Goal: Transaction & Acquisition: Purchase product/service

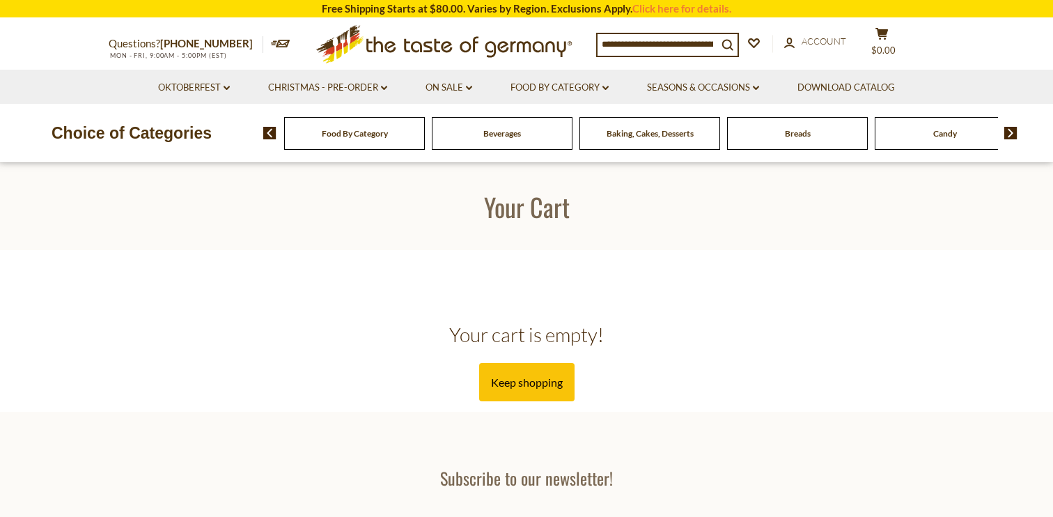
click at [630, 47] on input at bounding box center [658, 44] width 120 height 20
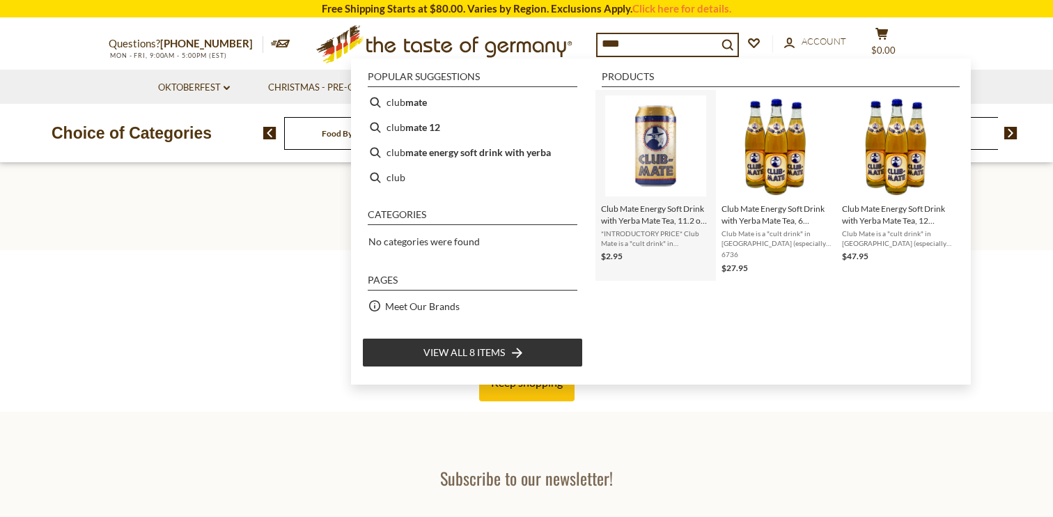
type input "****"
click at [659, 217] on span "Club Mate Energy Soft Drink with Yerba Mate Tea, 11.2 oz can" at bounding box center [655, 215] width 109 height 24
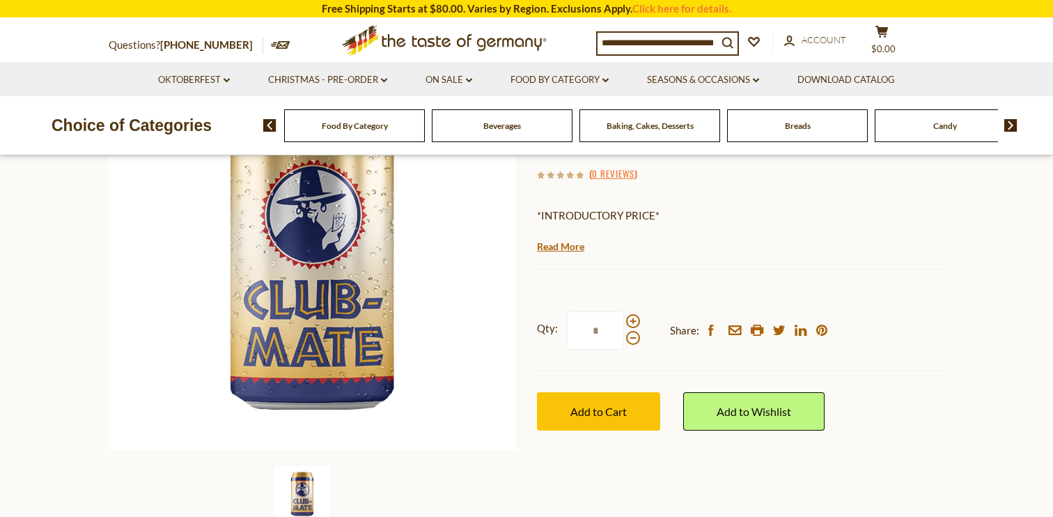
scroll to position [196, 0]
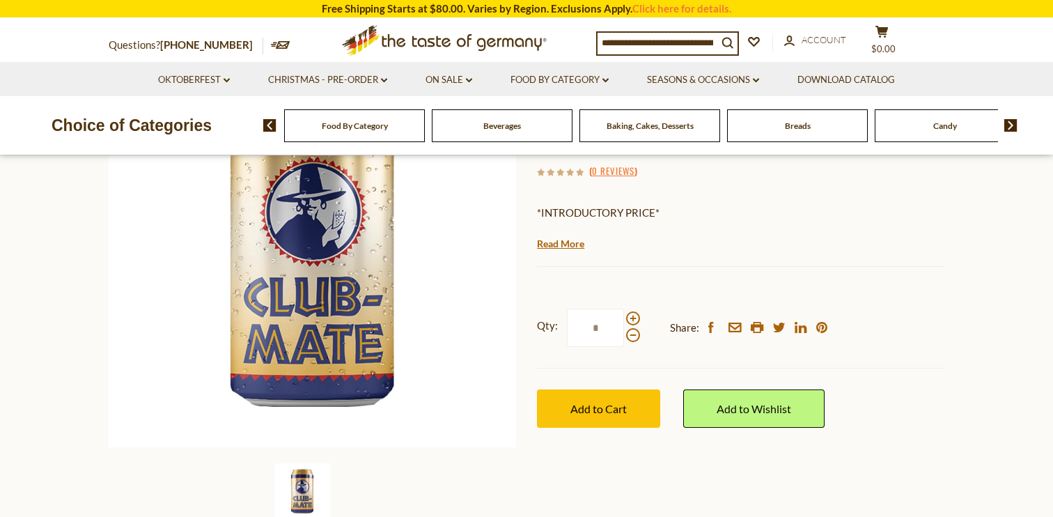
drag, startPoint x: 596, startPoint y: 333, endPoint x: 585, endPoint y: 333, distance: 11.1
click at [585, 333] on input "*" at bounding box center [595, 328] width 57 height 38
type input "**"
click at [579, 403] on span "Add to Cart" at bounding box center [598, 408] width 56 height 13
click at [680, 33] on input at bounding box center [658, 43] width 120 height 20
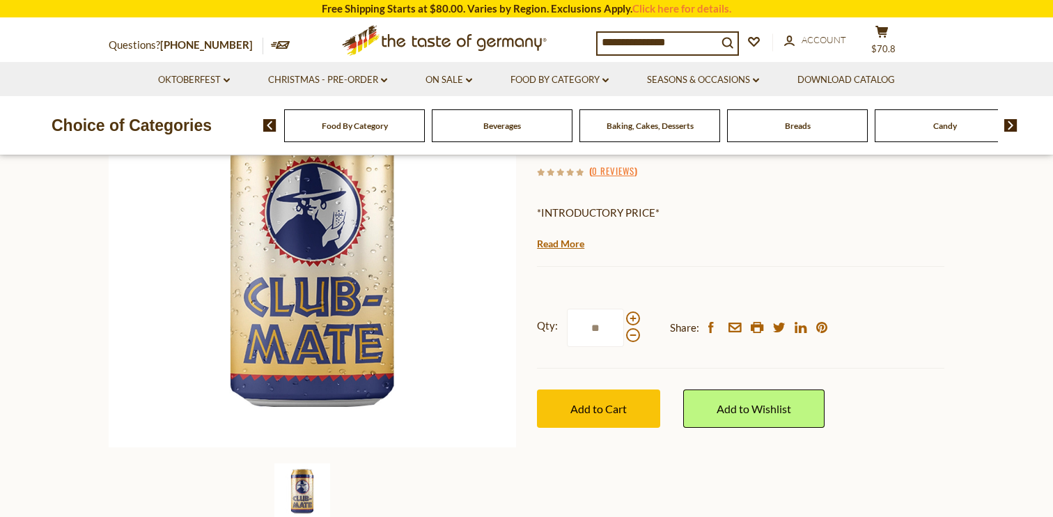
type input "**********"
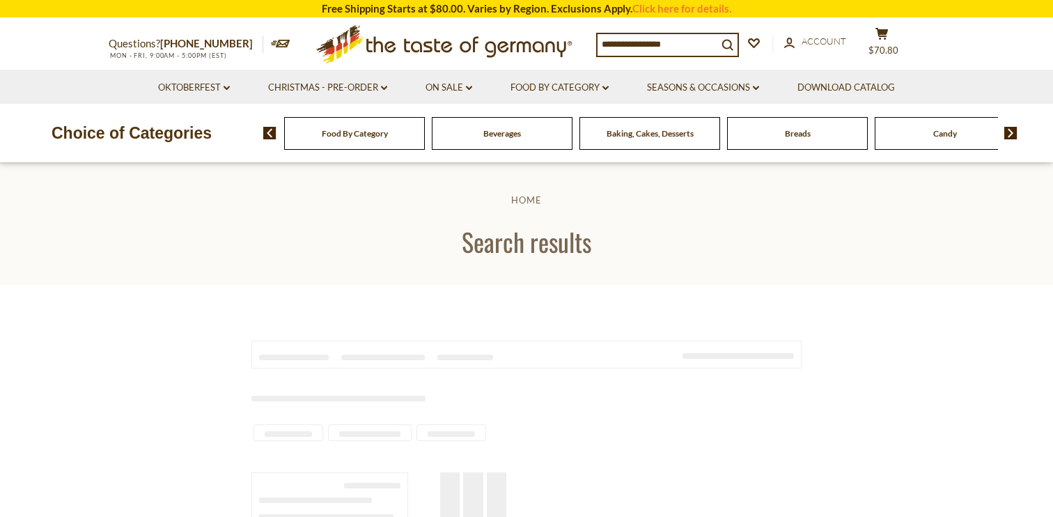
type input "**********"
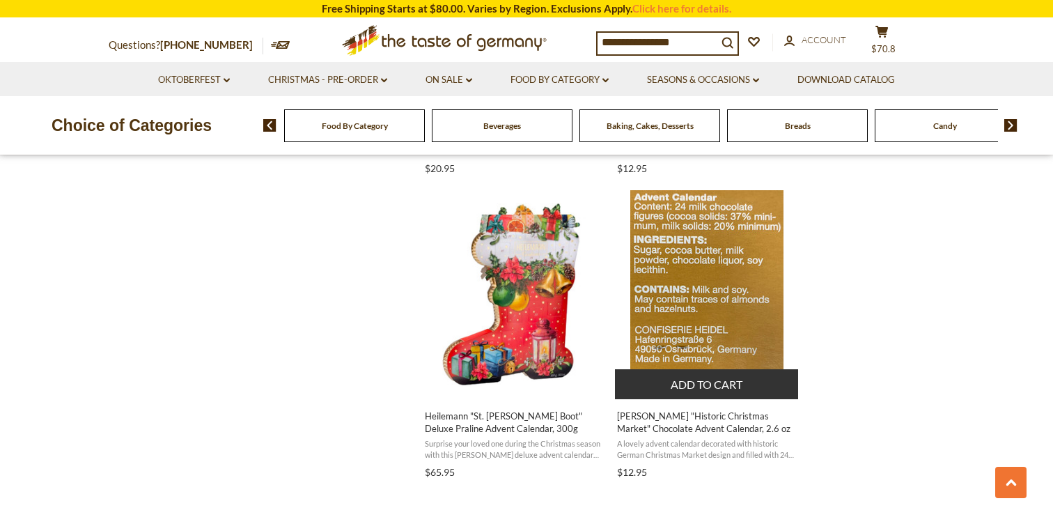
scroll to position [1149, 0]
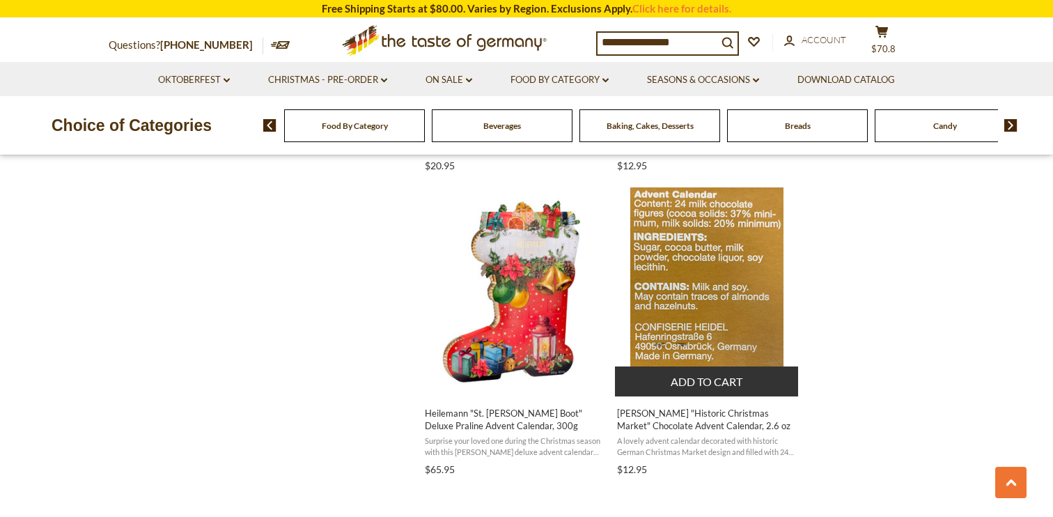
click at [678, 413] on span "[PERSON_NAME] "Historic Christmas Market" Chocolate Advent Calendar, 2.6 oz" at bounding box center [707, 419] width 180 height 25
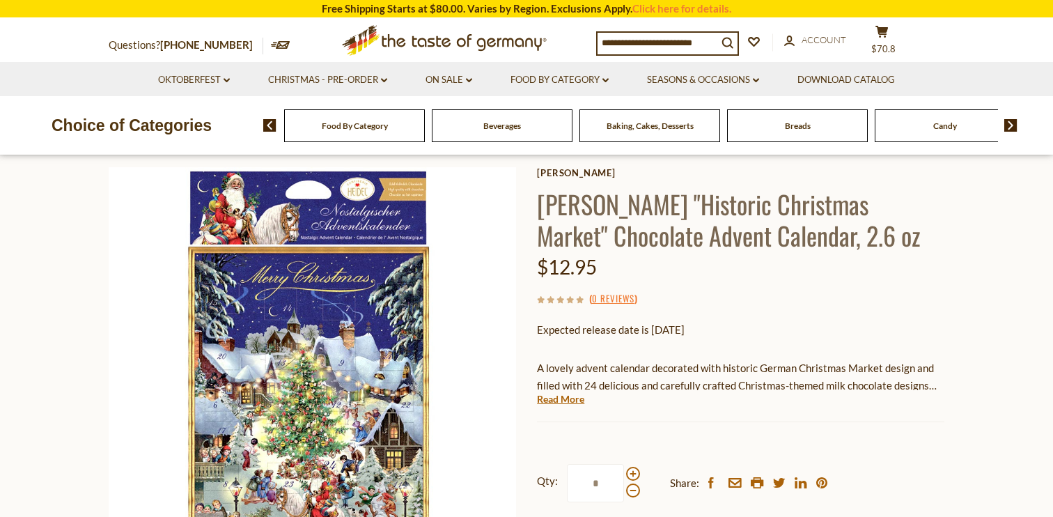
scroll to position [84, 0]
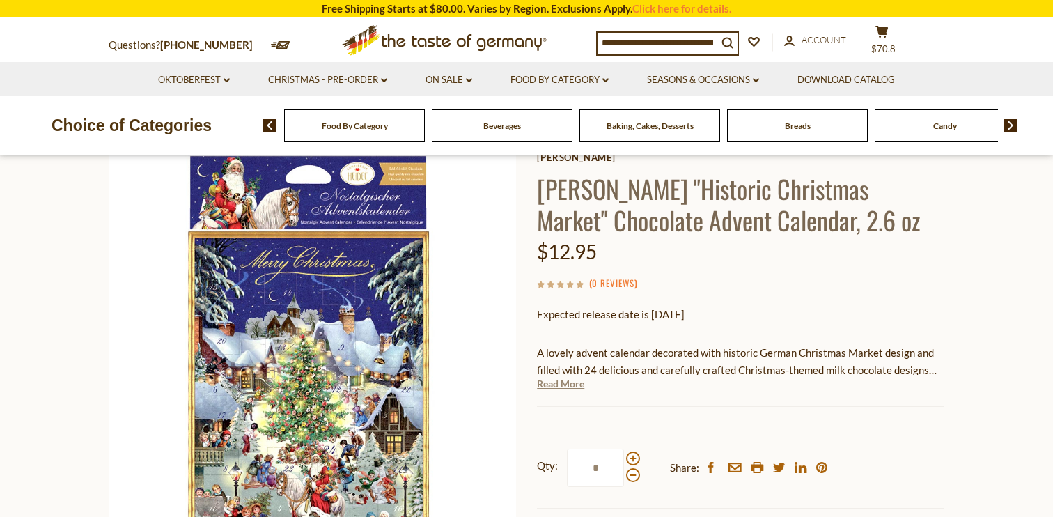
click at [562, 384] on link "Read More" at bounding box center [560, 384] width 47 height 14
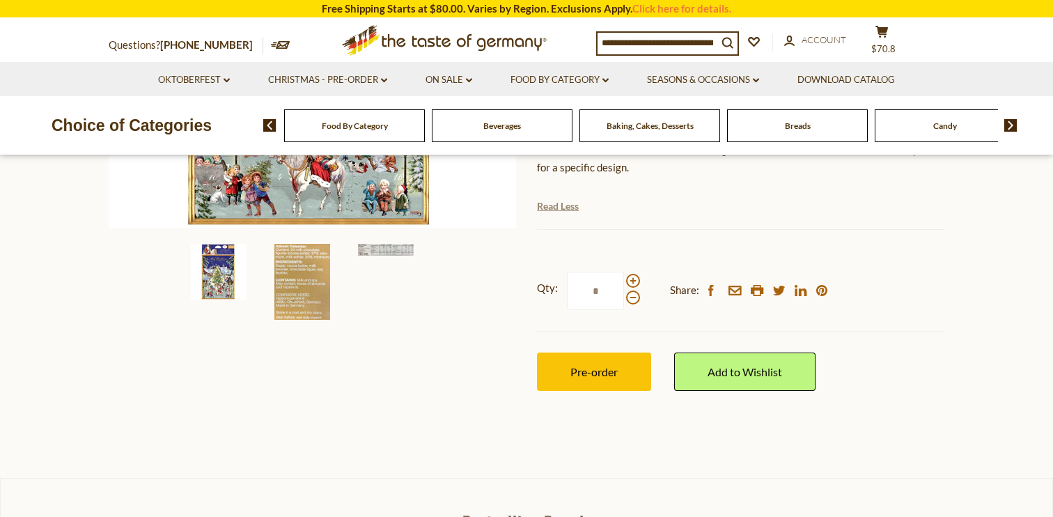
scroll to position [426, 0]
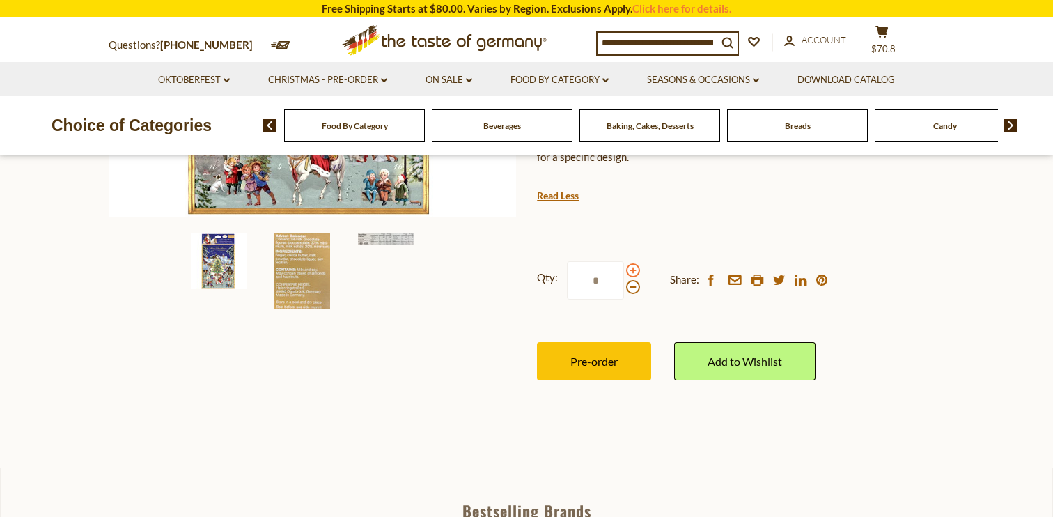
click at [632, 274] on span at bounding box center [633, 270] width 14 height 14
click at [624, 274] on input "*" at bounding box center [595, 280] width 57 height 38
click at [632, 274] on span at bounding box center [633, 270] width 14 height 14
click at [624, 274] on input "*" at bounding box center [595, 280] width 57 height 38
click at [632, 274] on span at bounding box center [633, 270] width 14 height 14
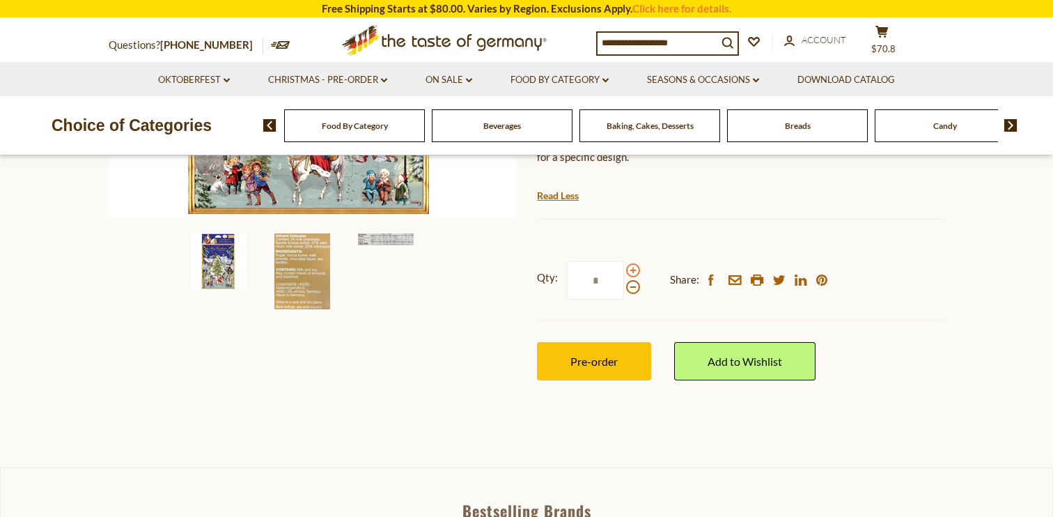
click at [624, 274] on input "*" at bounding box center [595, 280] width 57 height 38
click at [630, 293] on span at bounding box center [633, 287] width 14 height 14
click at [624, 293] on input "*" at bounding box center [595, 280] width 57 height 38
click at [630, 291] on span at bounding box center [633, 287] width 14 height 14
click at [624, 291] on input "*" at bounding box center [595, 280] width 57 height 38
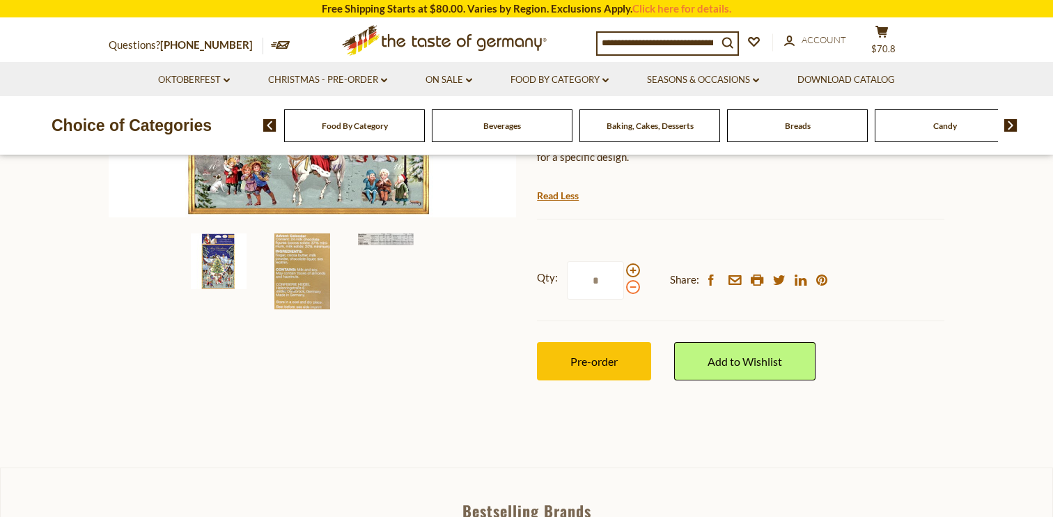
click at [630, 291] on span at bounding box center [633, 287] width 14 height 14
click at [624, 291] on input "*" at bounding box center [595, 280] width 57 height 38
click at [633, 268] on span at bounding box center [633, 270] width 14 height 14
click at [624, 268] on input "*" at bounding box center [595, 280] width 57 height 38
click at [630, 290] on span at bounding box center [633, 287] width 14 height 14
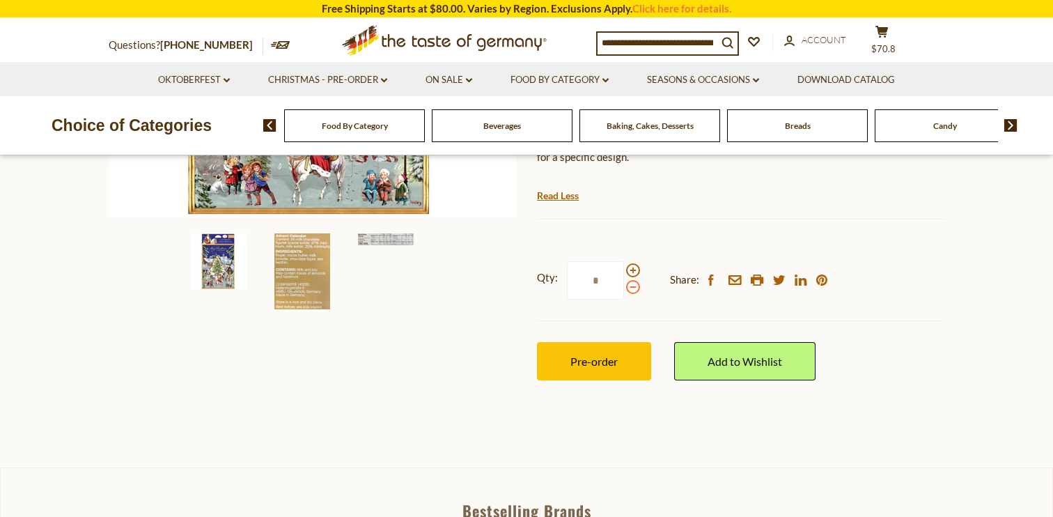
click at [624, 290] on input "*" at bounding box center [595, 280] width 57 height 38
click at [632, 270] on span at bounding box center [633, 270] width 14 height 14
click at [624, 270] on input "*" at bounding box center [595, 280] width 57 height 38
click at [630, 272] on span at bounding box center [633, 270] width 14 height 14
click at [624, 272] on input "*" at bounding box center [595, 280] width 57 height 38
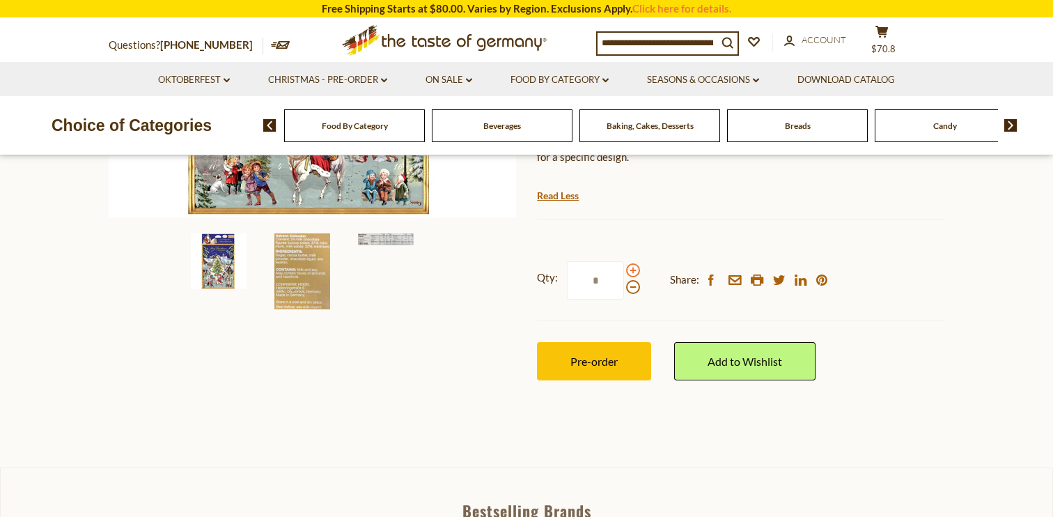
type input "*"
click at [590, 365] on span "Pre-order" at bounding box center [593, 361] width 47 height 13
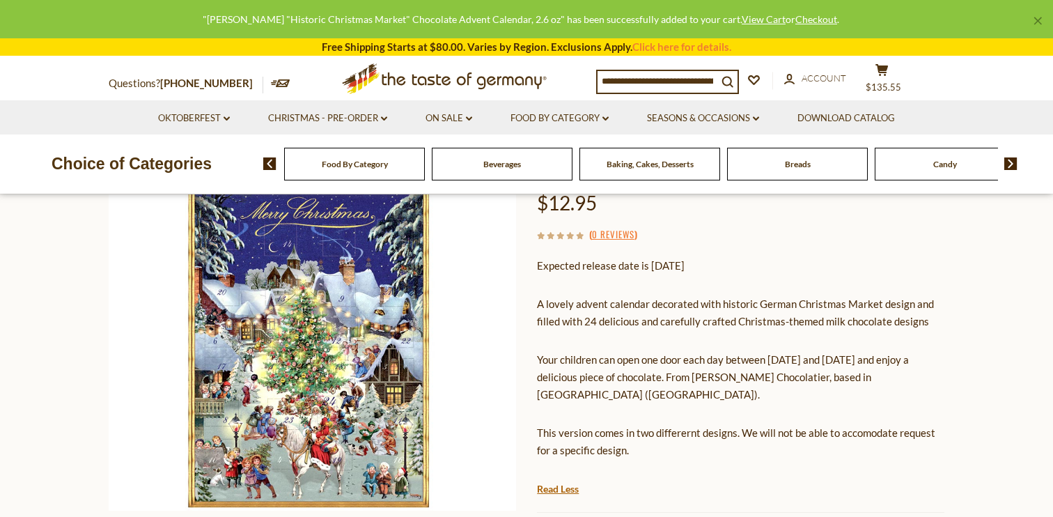
scroll to position [0, 0]
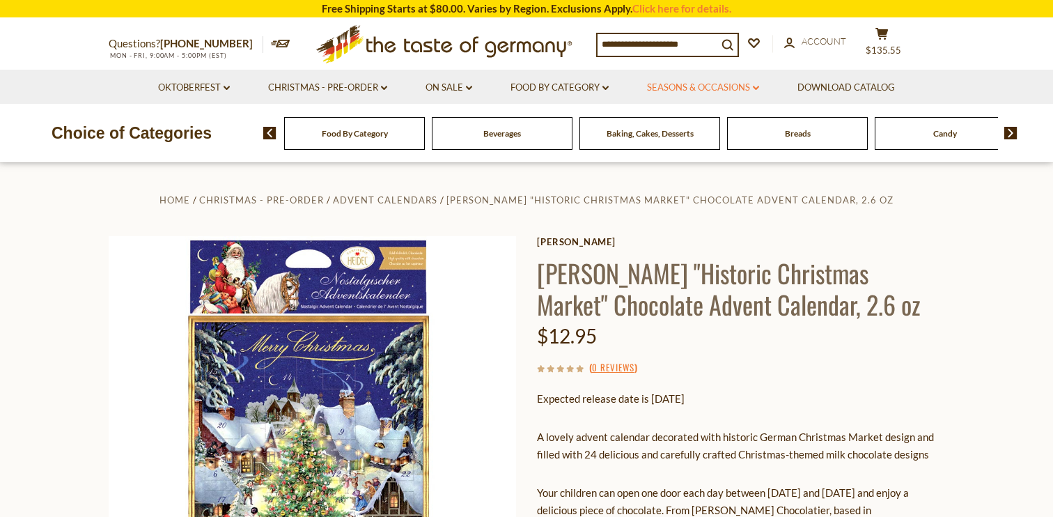
click at [736, 81] on link "Seasons & Occasions dropdown_arrow" at bounding box center [703, 87] width 112 height 15
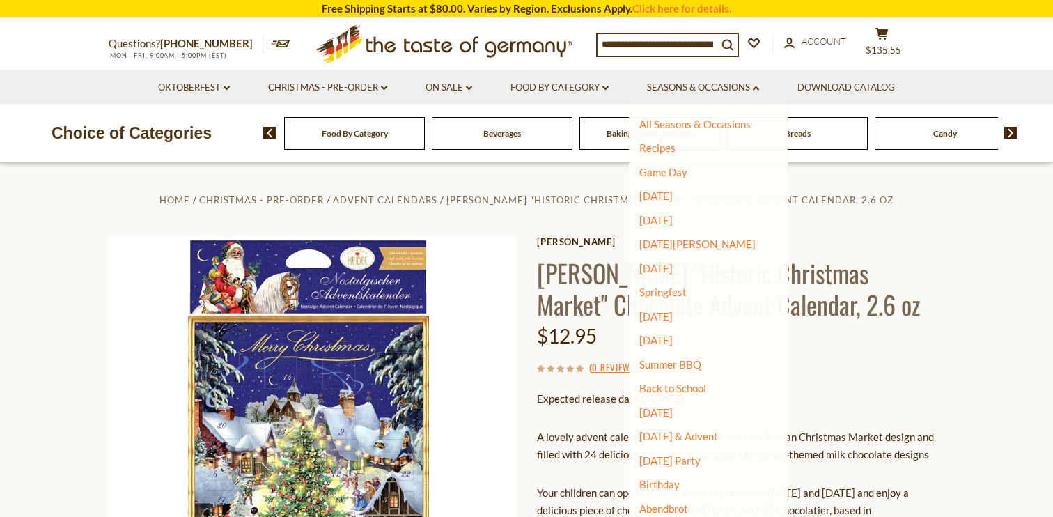
click at [635, 51] on input at bounding box center [658, 44] width 120 height 20
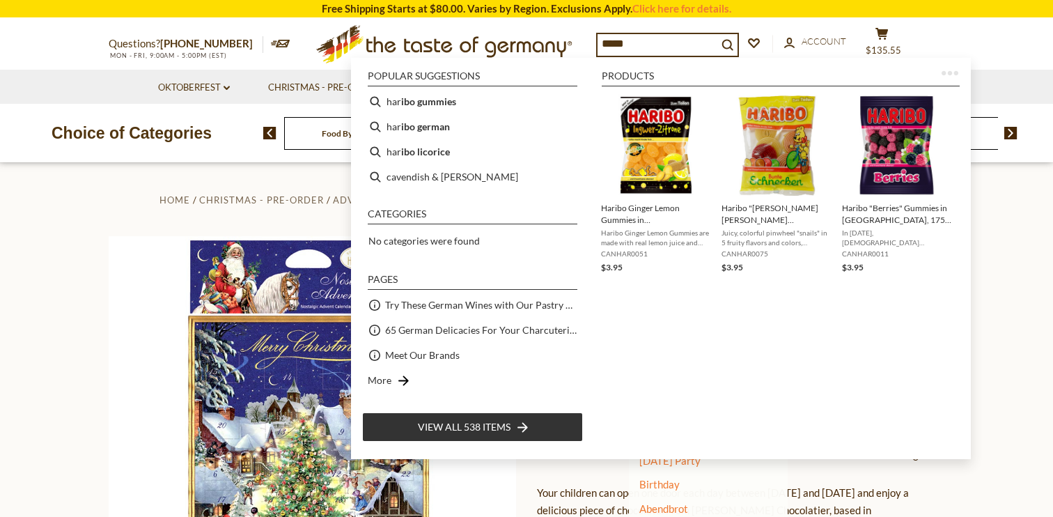
type input "******"
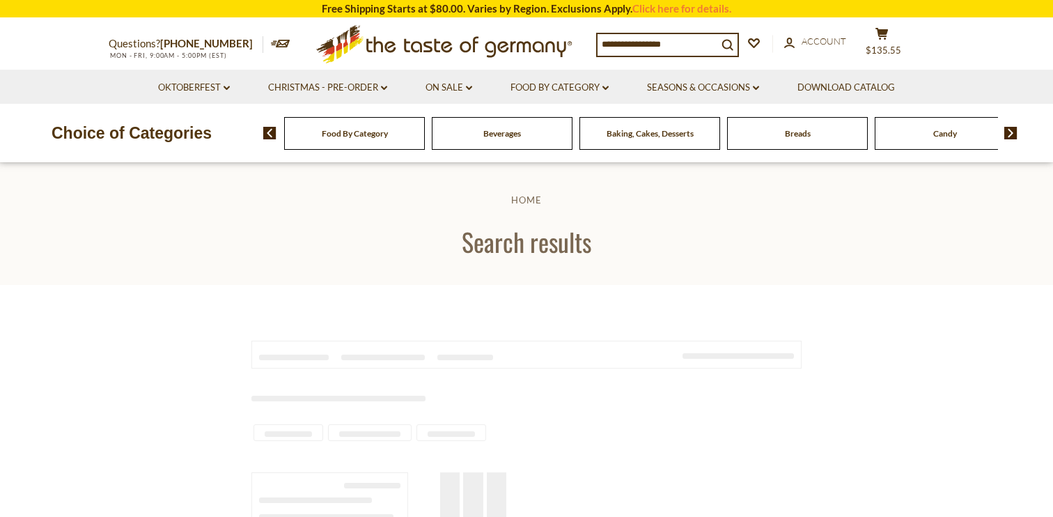
type input "******"
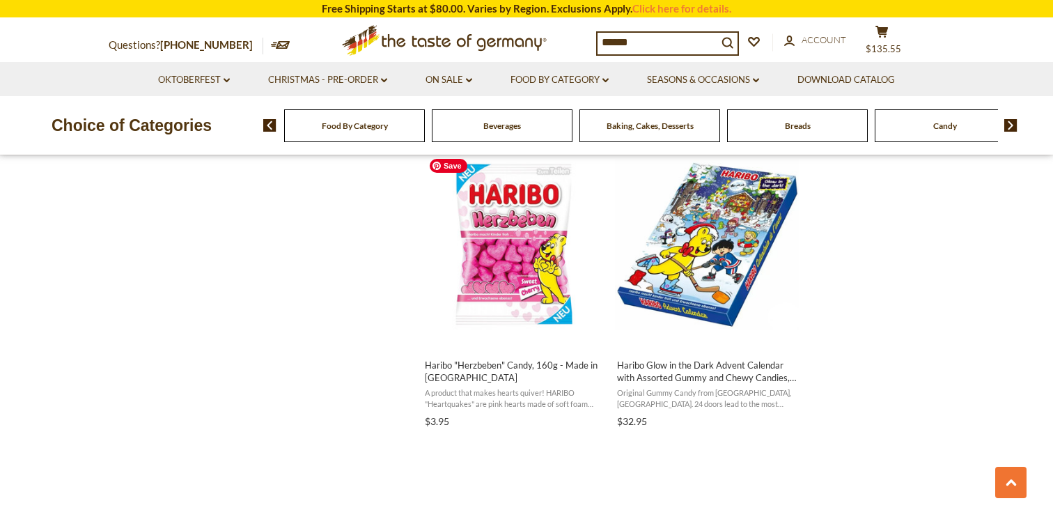
scroll to position [1211, 0]
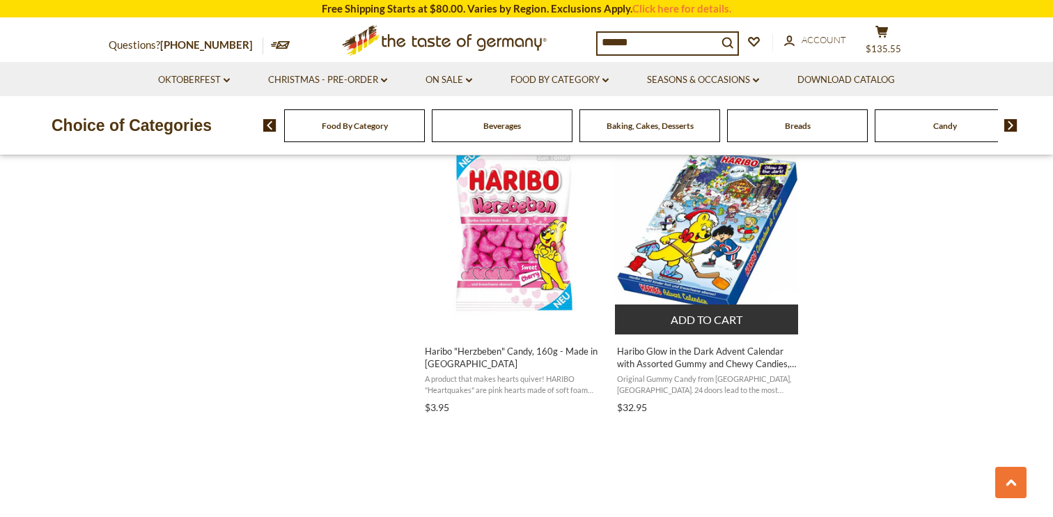
click at [657, 350] on span "Haribo Glow in the Dark Advent Calendar with Assorted Gummy and Chewy Candies, …" at bounding box center [707, 357] width 180 height 25
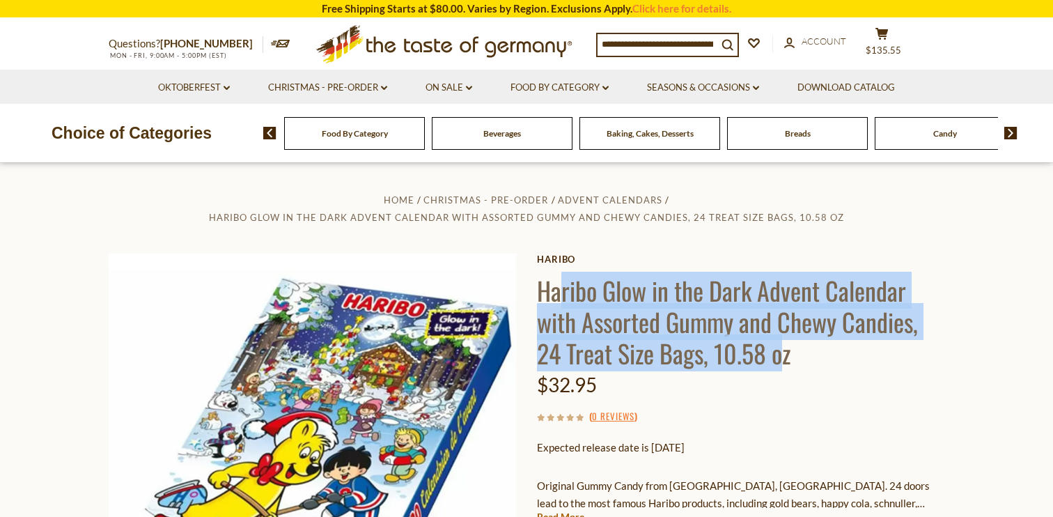
drag, startPoint x: 558, startPoint y: 295, endPoint x: 785, endPoint y: 366, distance: 238.1
click at [785, 366] on h1 "Haribo Glow in the Dark Advent Calendar with Assorted Gummy and Chewy Candies, …" at bounding box center [740, 321] width 407 height 94
click at [755, 349] on h1 "Haribo Glow in the Dark Advent Calendar with Assorted Gummy and Chewy Candies, …" at bounding box center [740, 321] width 407 height 94
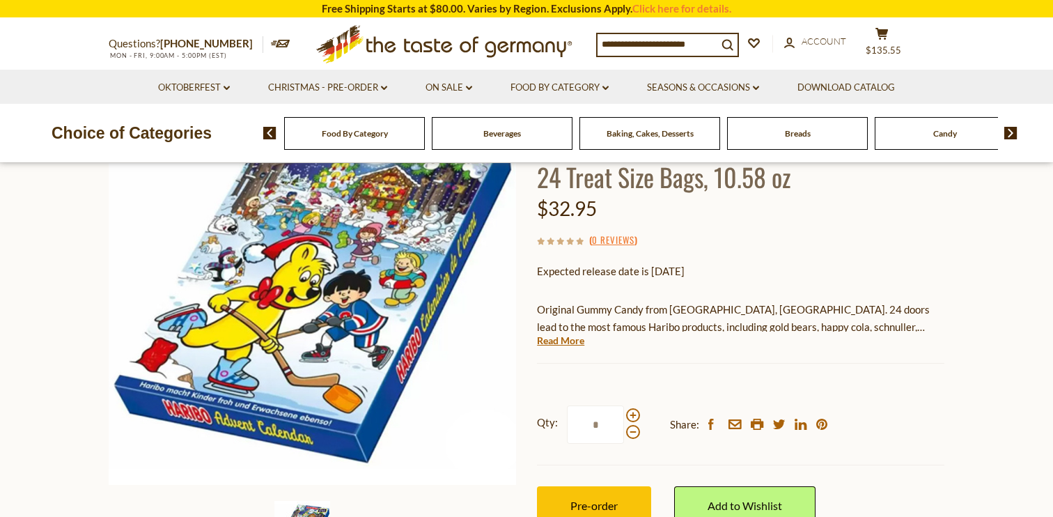
scroll to position [189, 0]
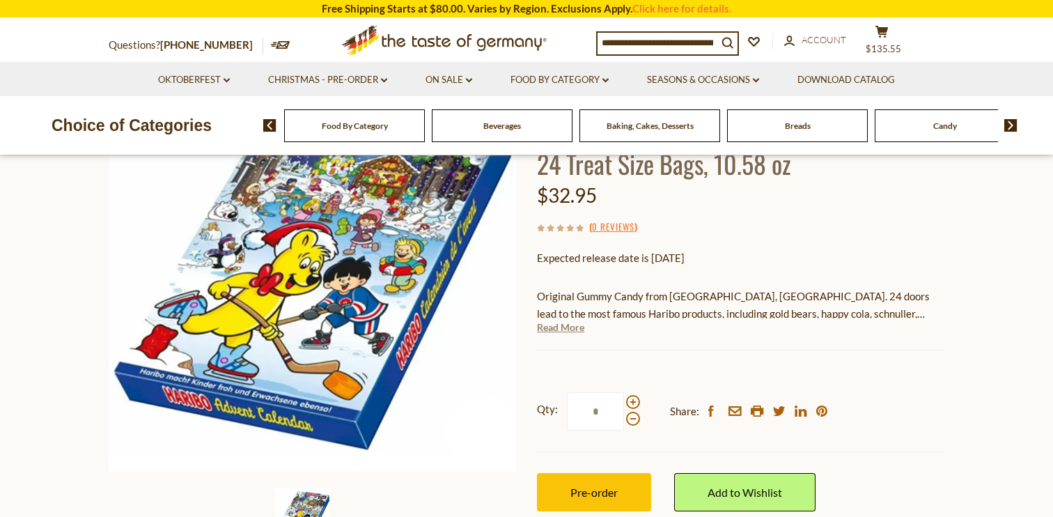
click at [563, 323] on link "Read More" at bounding box center [560, 327] width 47 height 14
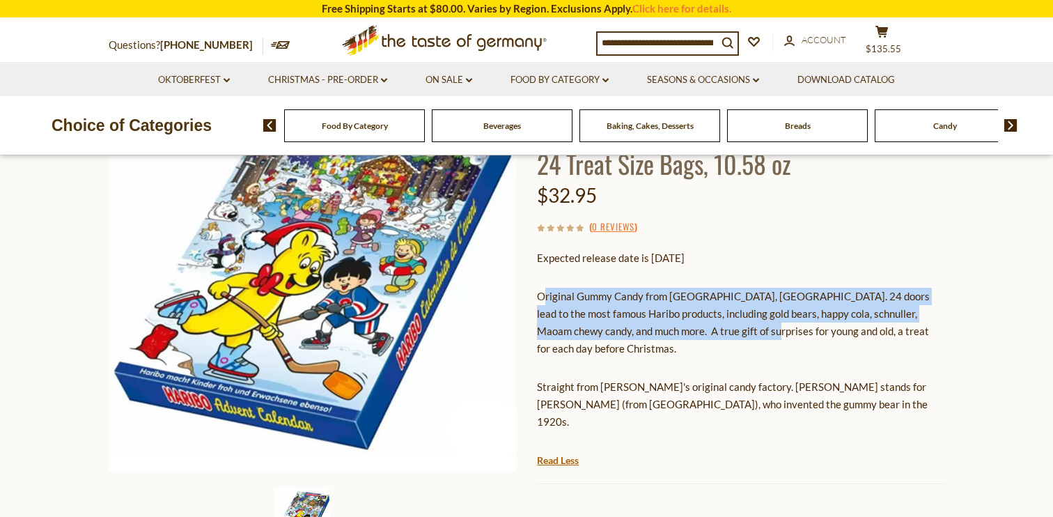
drag, startPoint x: 543, startPoint y: 299, endPoint x: 739, endPoint y: 327, distance: 197.7
click at [739, 327] on p "Original Gummy Candy from Bonn, Germany. 24 doors lead to the most famous Harib…" at bounding box center [740, 323] width 407 height 70
click at [739, 320] on p "Original Gummy Candy from Bonn, Germany. 24 doors lead to the most famous Harib…" at bounding box center [740, 323] width 407 height 70
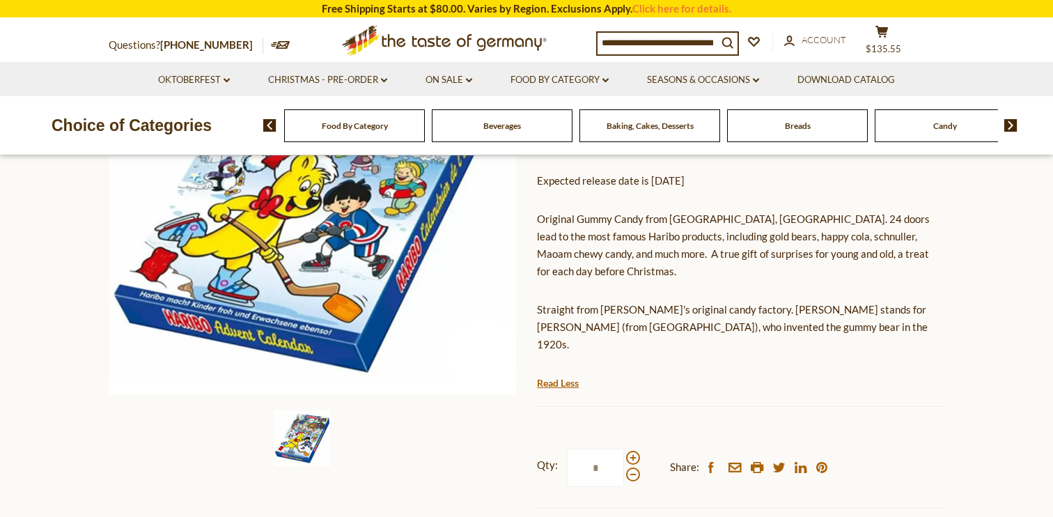
scroll to position [277, 0]
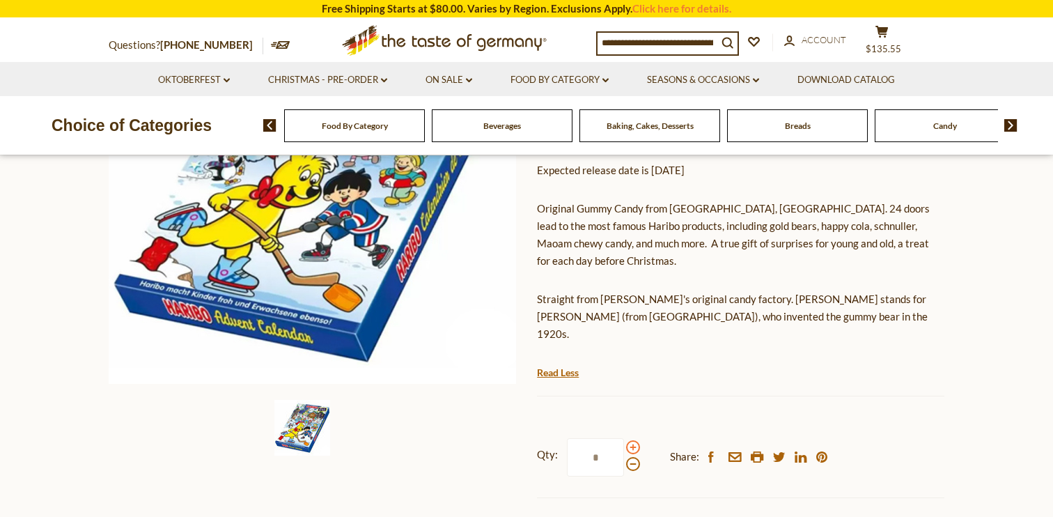
click at [630, 440] on span at bounding box center [633, 447] width 14 height 14
click at [624, 438] on input "*" at bounding box center [595, 457] width 57 height 38
click at [630, 440] on span at bounding box center [633, 447] width 14 height 14
click at [624, 438] on input "*" at bounding box center [595, 457] width 57 height 38
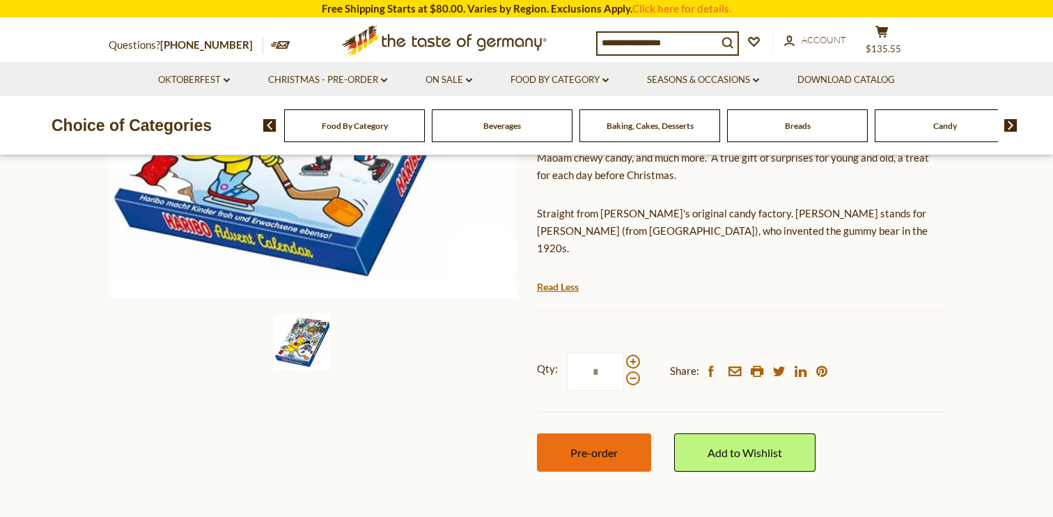
scroll to position [364, 0]
click at [595, 445] on span "Pre-order" at bounding box center [593, 451] width 47 height 13
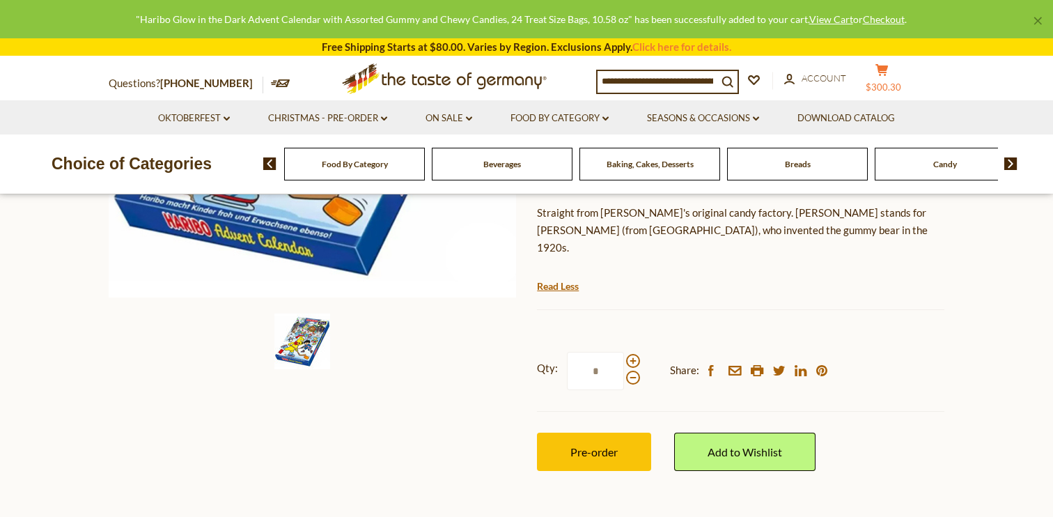
click at [889, 71] on icon "cart" at bounding box center [881, 70] width 13 height 12
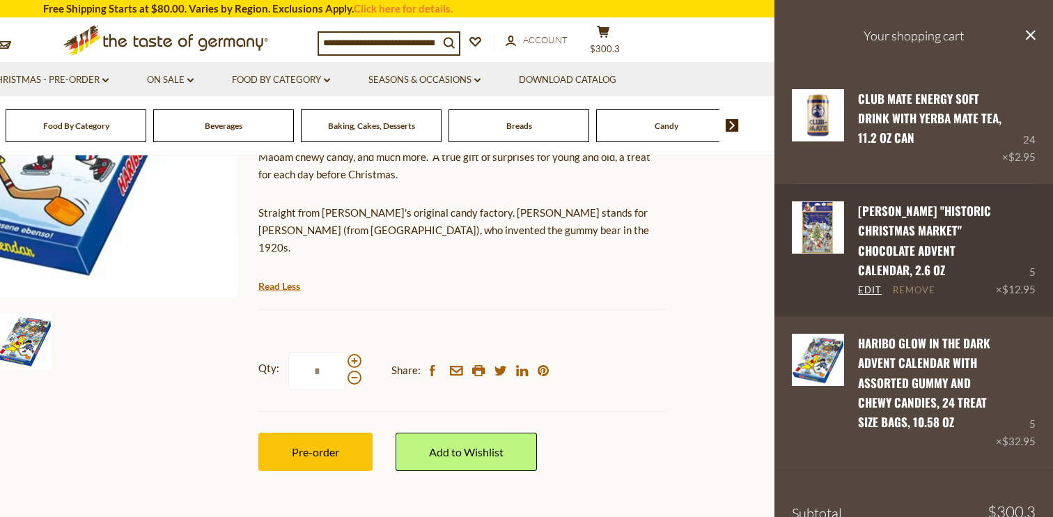
click at [923, 291] on link "Remove" at bounding box center [914, 290] width 42 height 13
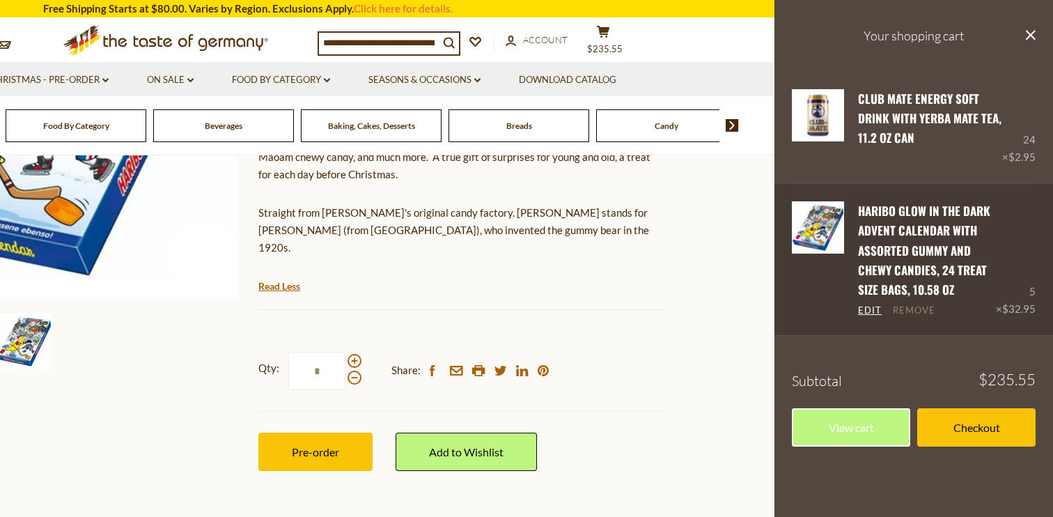
click at [910, 314] on link "Remove" at bounding box center [914, 310] width 42 height 13
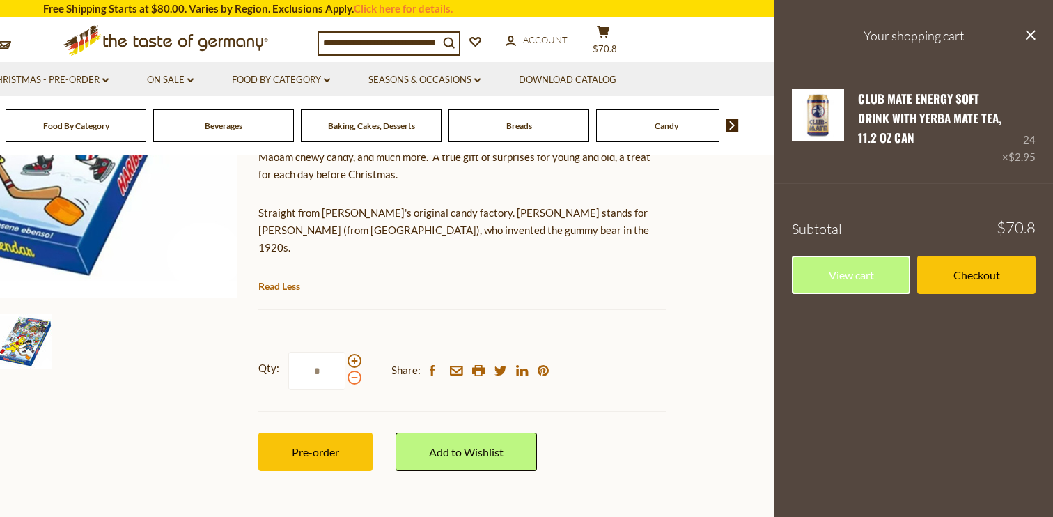
click at [354, 371] on span at bounding box center [355, 378] width 14 height 14
click at [345, 352] on input "*" at bounding box center [316, 371] width 57 height 38
type input "*"
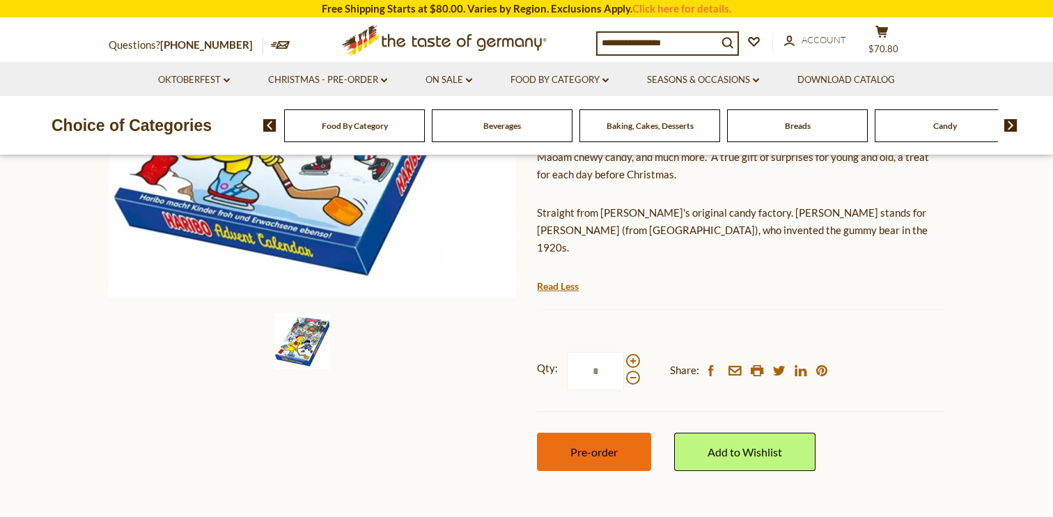
click at [607, 445] on span "Pre-order" at bounding box center [593, 451] width 47 height 13
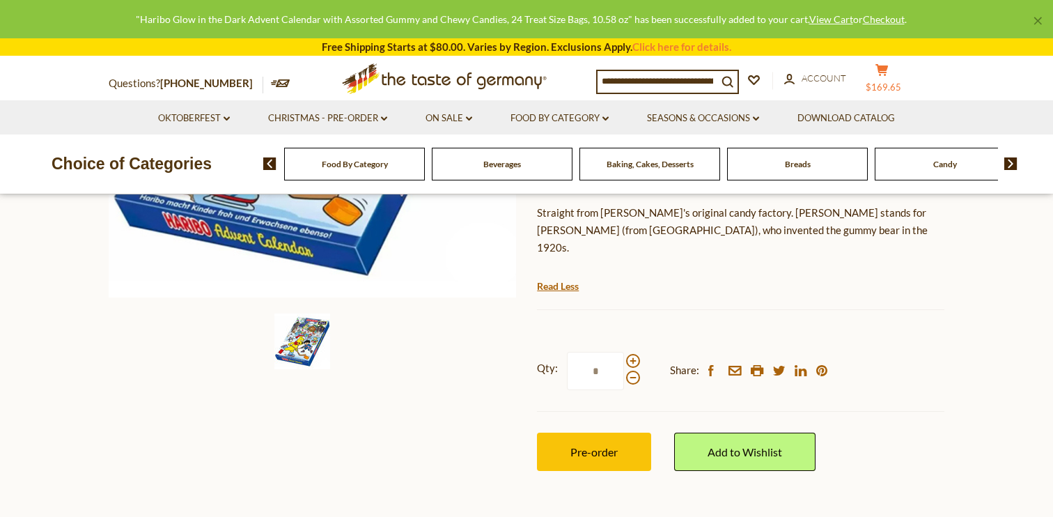
click at [890, 77] on button "cart $169.65" at bounding box center [882, 80] width 42 height 35
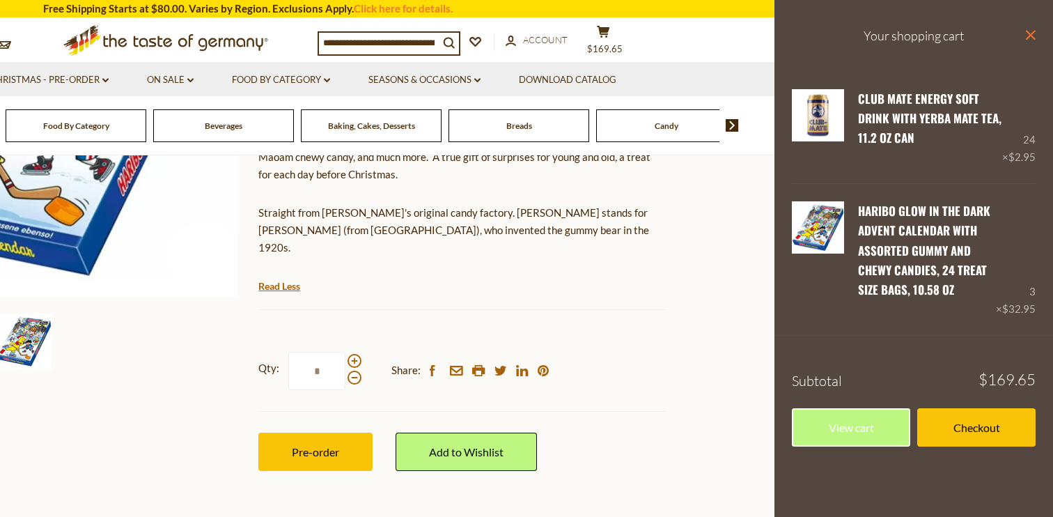
click at [1033, 38] on icon at bounding box center [1031, 35] width 10 height 10
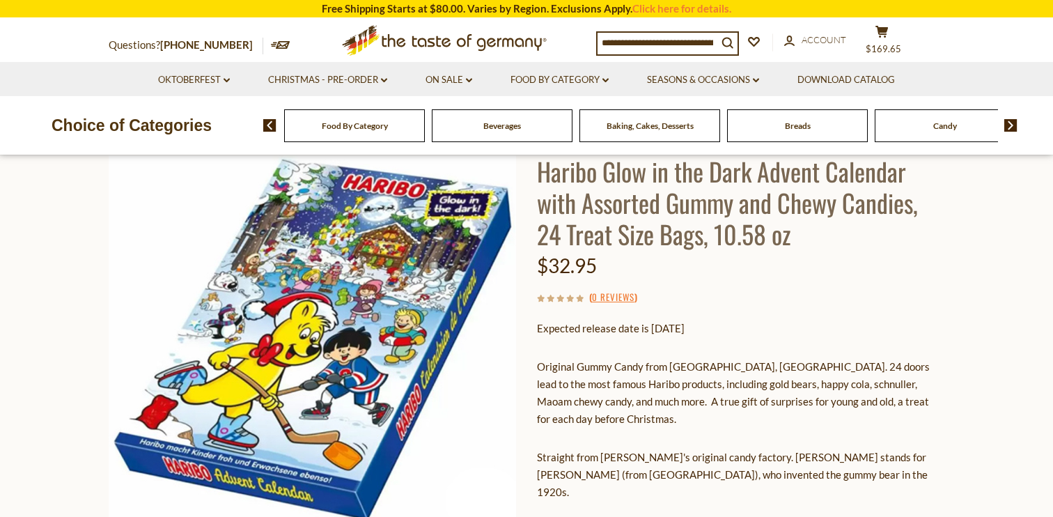
scroll to position [120, 0]
click at [893, 44] on span "$169.65" at bounding box center [884, 48] width 36 height 11
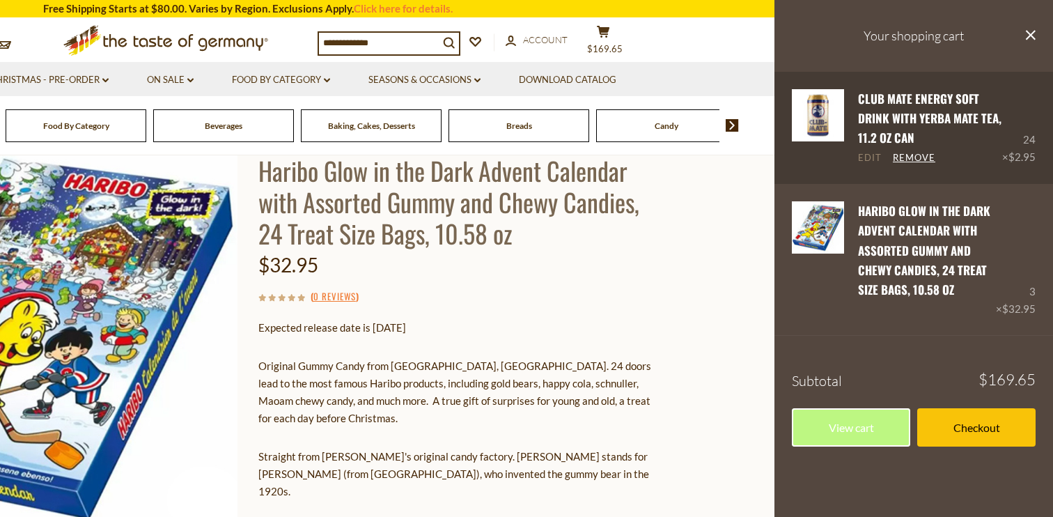
click at [875, 155] on link "Edit" at bounding box center [870, 158] width 24 height 13
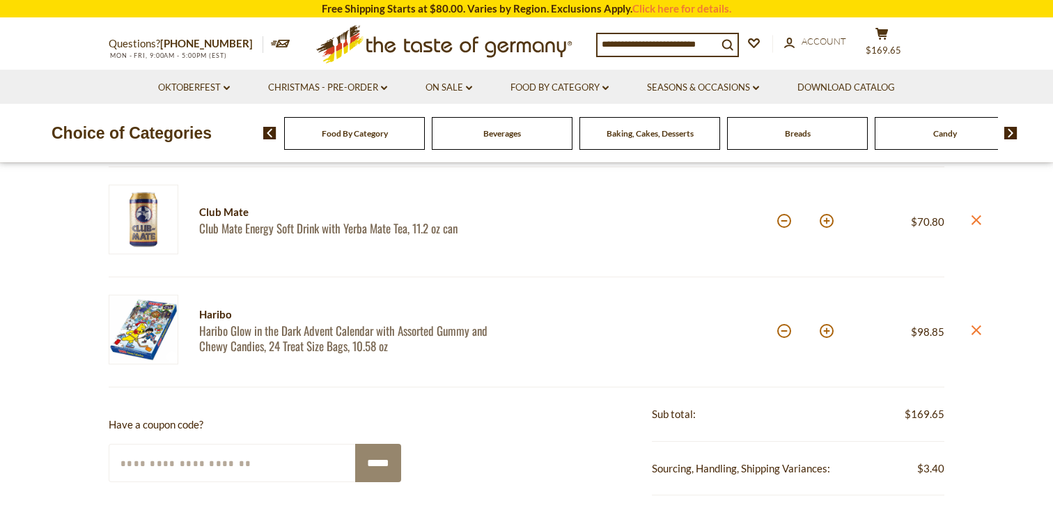
scroll to position [180, 0]
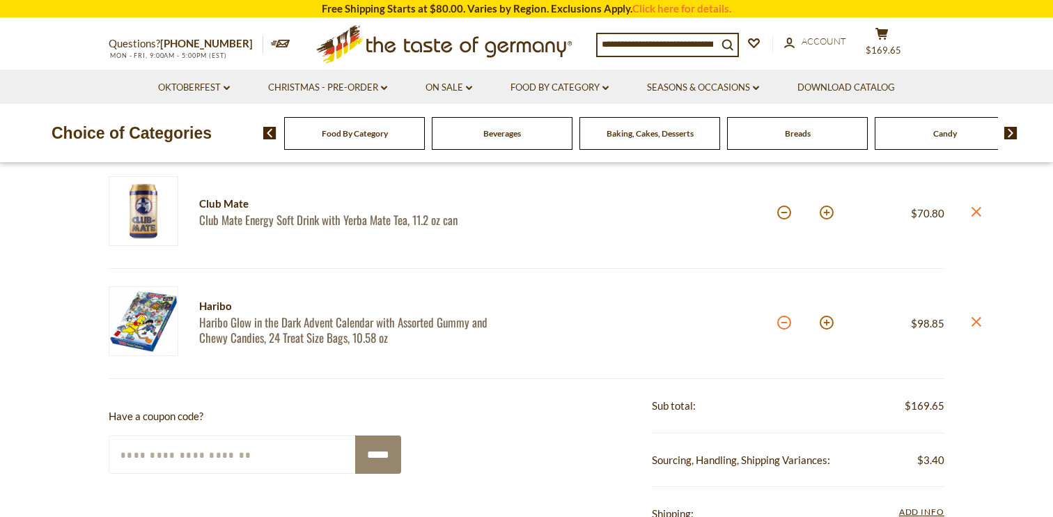
click at [788, 325] on button at bounding box center [784, 323] width 14 height 14
type input "*"
click at [1018, 444] on section "Product Info Options Quantity Price Club Mate Club Mate Energy Soft Drink with …" at bounding box center [526, 481] width 1053 height 822
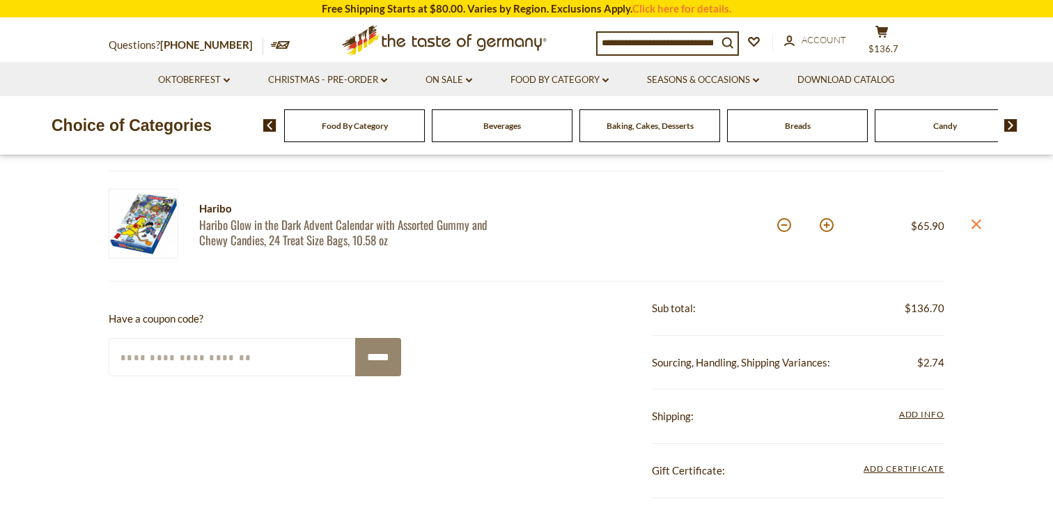
scroll to position [280, 0]
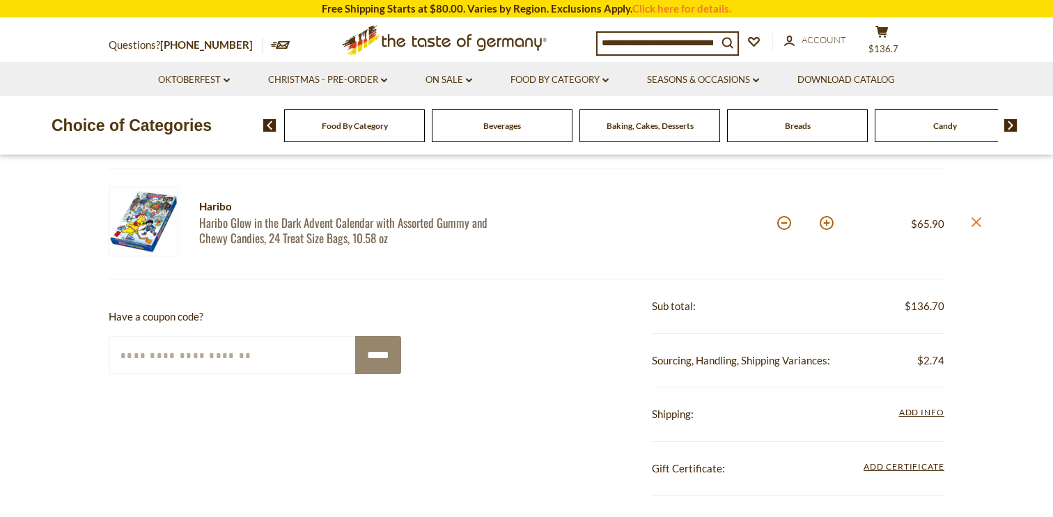
click at [210, 347] on input "Enter Your Coupon Code" at bounding box center [233, 355] width 248 height 38
paste input "*******"
type input "*******"
click at [369, 360] on input "*****" at bounding box center [378, 355] width 46 height 38
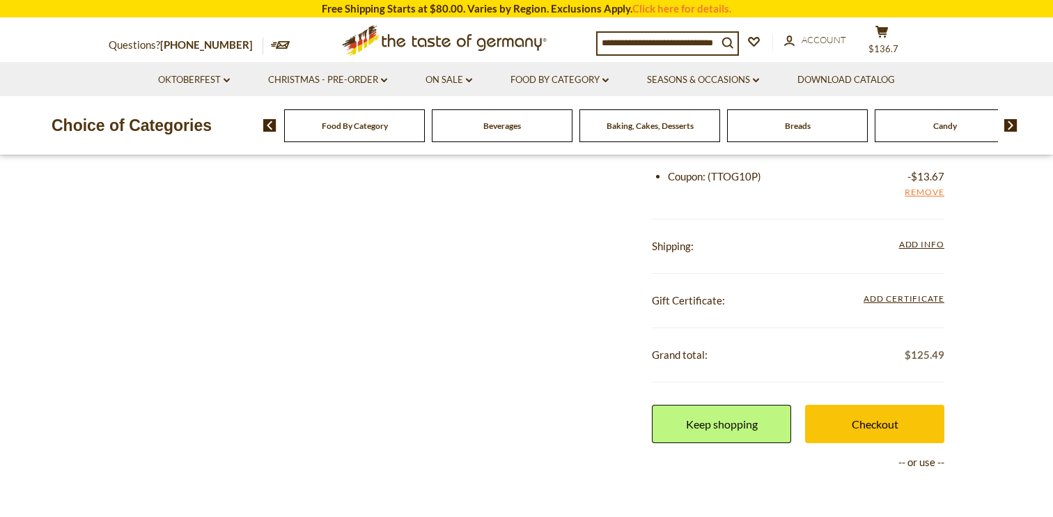
scroll to position [554, 0]
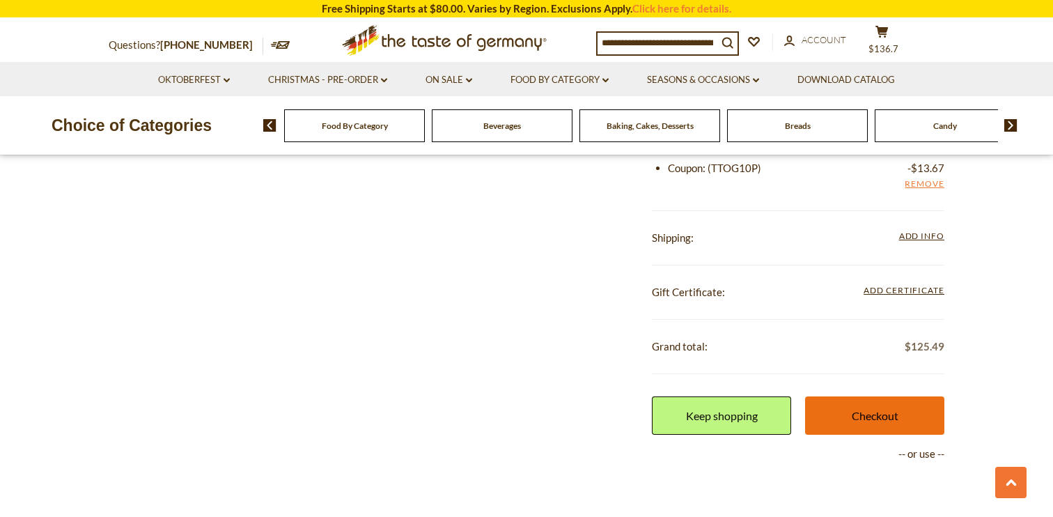
click at [868, 419] on link "Checkout" at bounding box center [874, 415] width 139 height 38
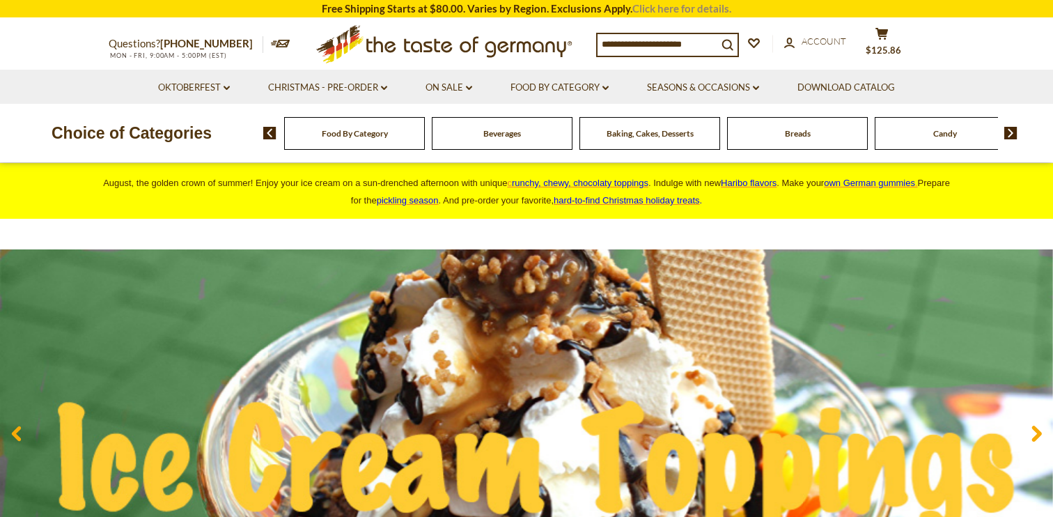
click at [663, 8] on link "Click here for details." at bounding box center [681, 8] width 99 height 13
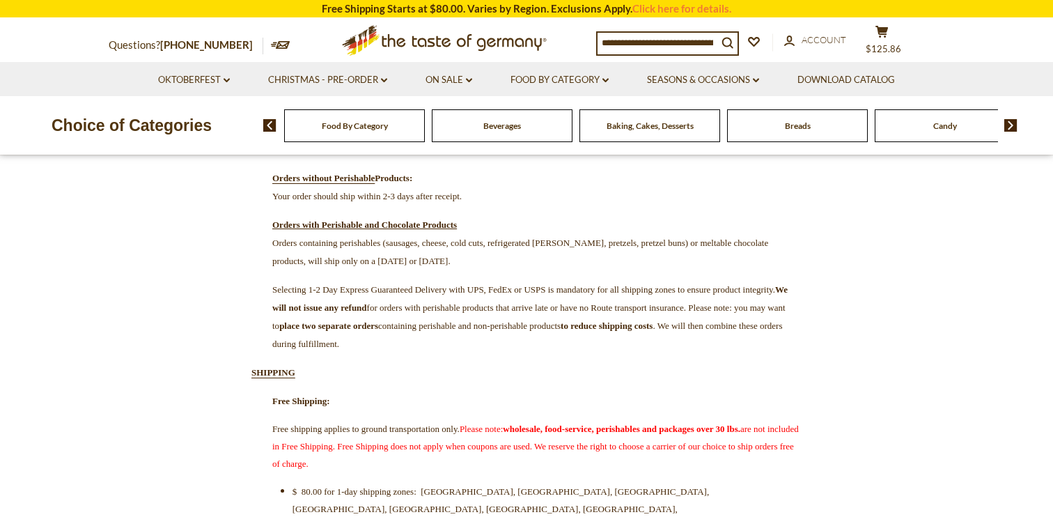
scroll to position [219, 0]
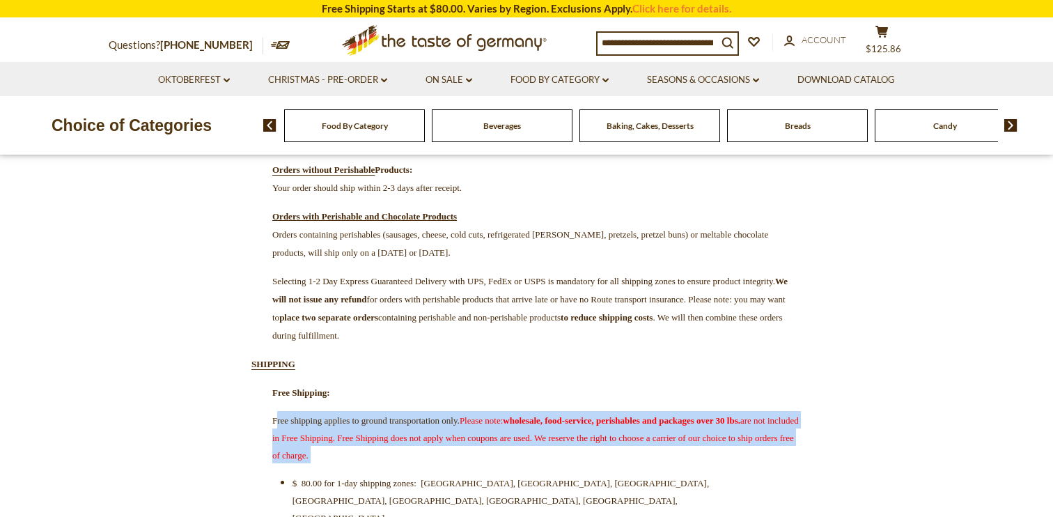
drag, startPoint x: 277, startPoint y: 435, endPoint x: 653, endPoint y: 475, distance: 378.2
click at [651, 460] on span "Please note: wholesale, food-service, perishables and packages over 30 lbs. are…" at bounding box center [535, 437] width 527 height 45
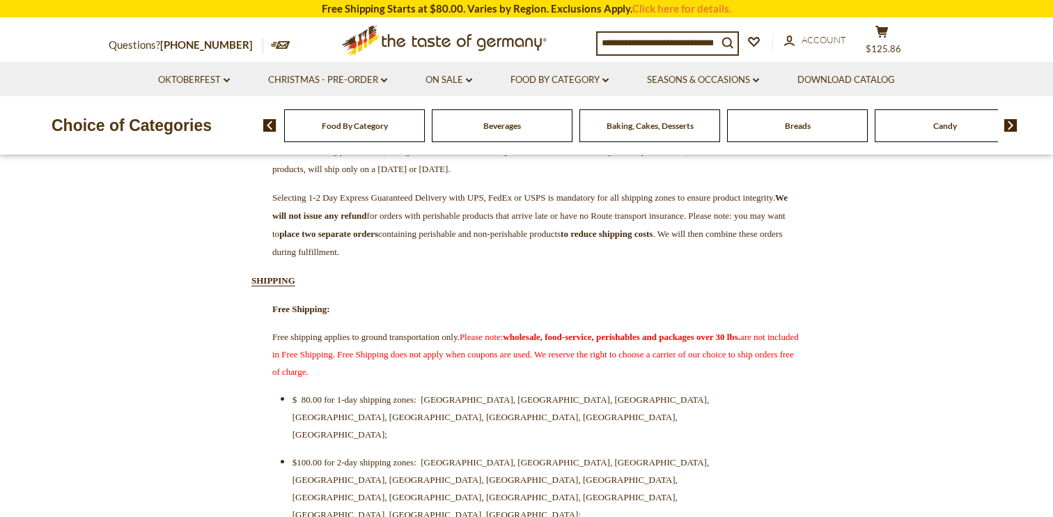
scroll to position [306, 0]
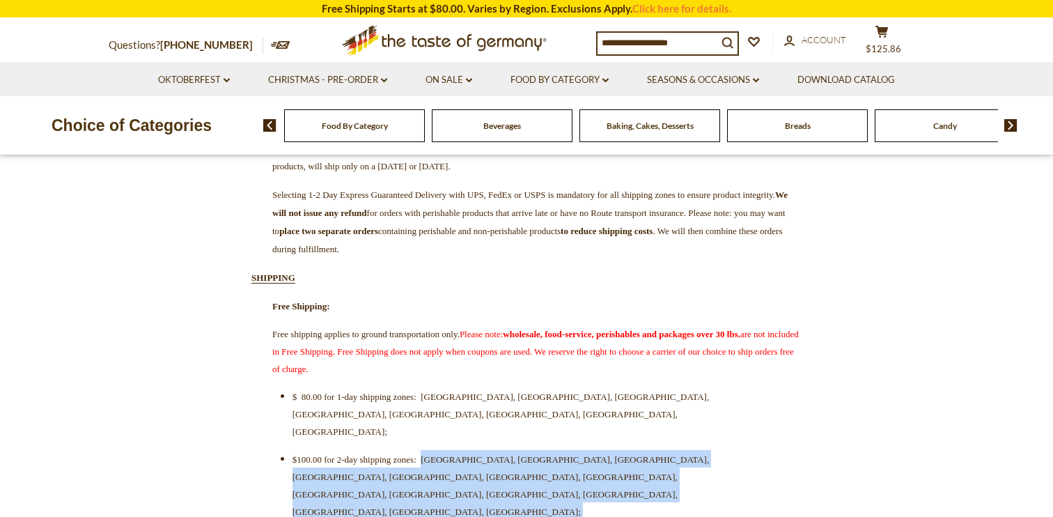
drag, startPoint x: 456, startPoint y: 435, endPoint x: 643, endPoint y: 483, distance: 193.4
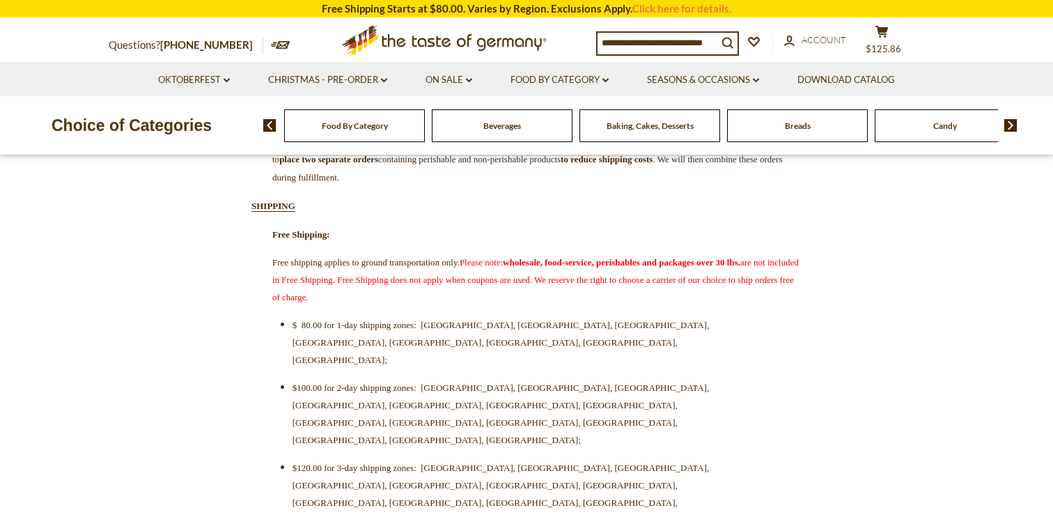
scroll to position [380, 0]
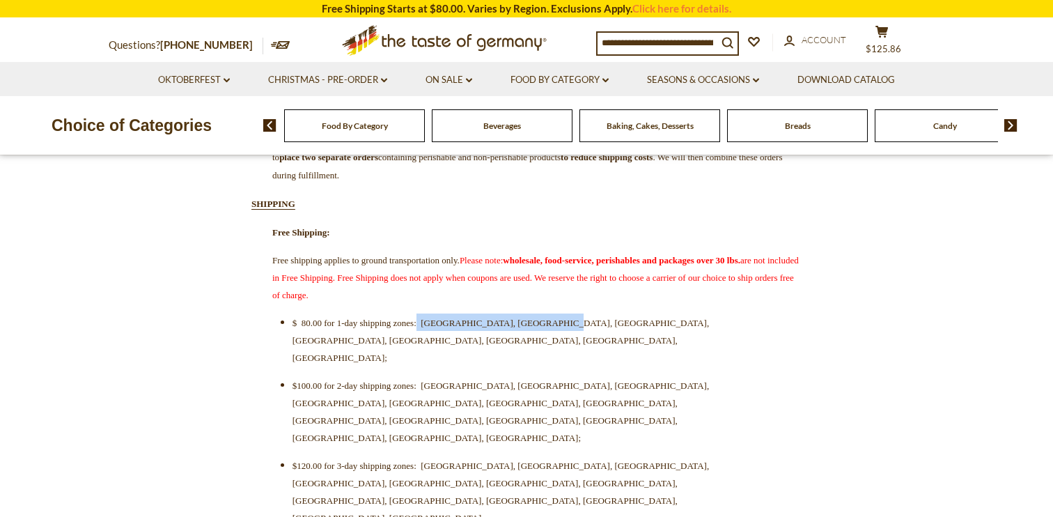
drag, startPoint x: 608, startPoint y: 332, endPoint x: 451, endPoint y: 331, distance: 156.7
click at [451, 331] on li "$ 80.00 for 1-day shipping zones: CT, DE, DC, MD, NJ, NC, PA, VA;" at bounding box center [533, 339] width 481 height 52
drag, startPoint x: 458, startPoint y: 368, endPoint x: 653, endPoint y: 373, distance: 195.8
click at [653, 373] on ul "$ 80.00 for 1-day shipping zones: CT, DE, DC, MD, NJ, NC, PA, VA; $100.00 for 2…" at bounding box center [526, 482] width 495 height 338
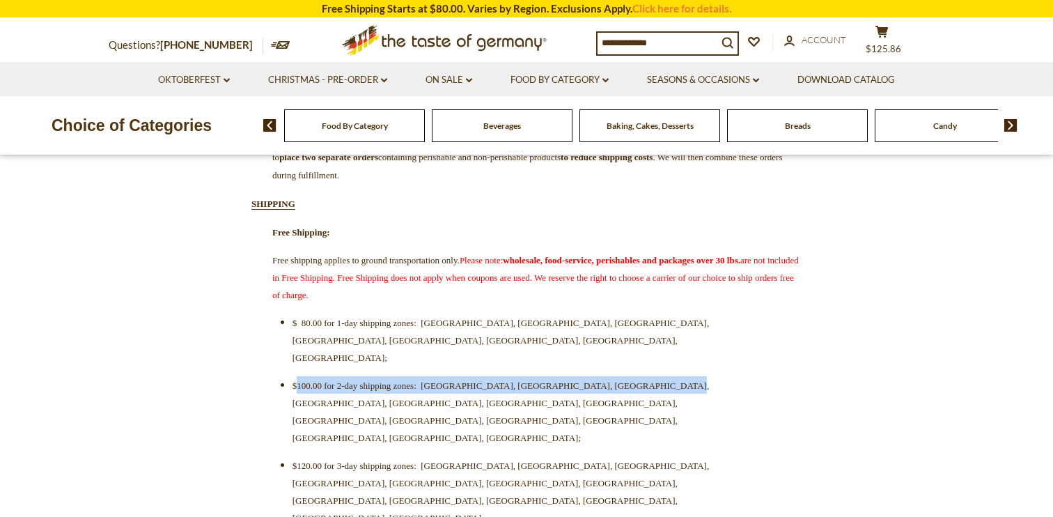
drag, startPoint x: 738, startPoint y: 361, endPoint x: 299, endPoint y: 352, distance: 438.9
click at [299, 376] on li "$100.00 for 2-day shipping zones: AL, GA, IN, KY, MA, MI, NH, NY, OH, RI, SC, T…" at bounding box center [533, 411] width 481 height 70
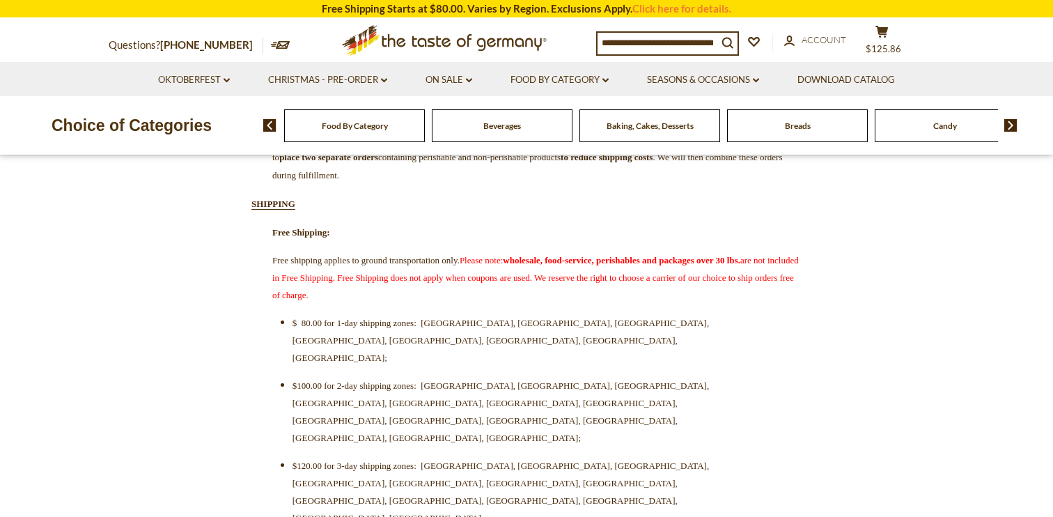
click at [401, 369] on ul "$ 80.00 for 1-day shipping zones: CT, DE, DC, MD, NJ, NC, PA, VA; $100.00 for 2…" at bounding box center [526, 482] width 495 height 338
click at [885, 33] on icon at bounding box center [881, 32] width 13 height 12
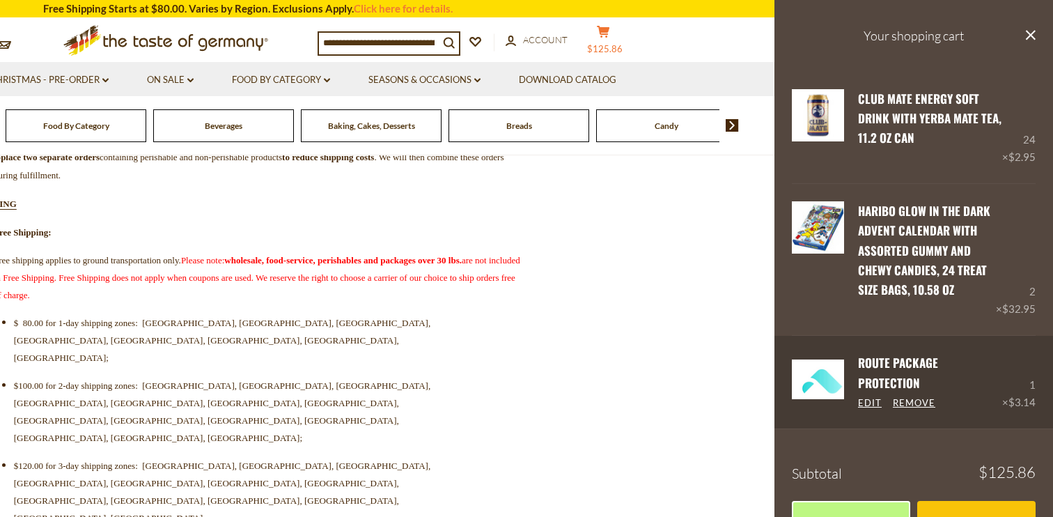
scroll to position [36, 0]
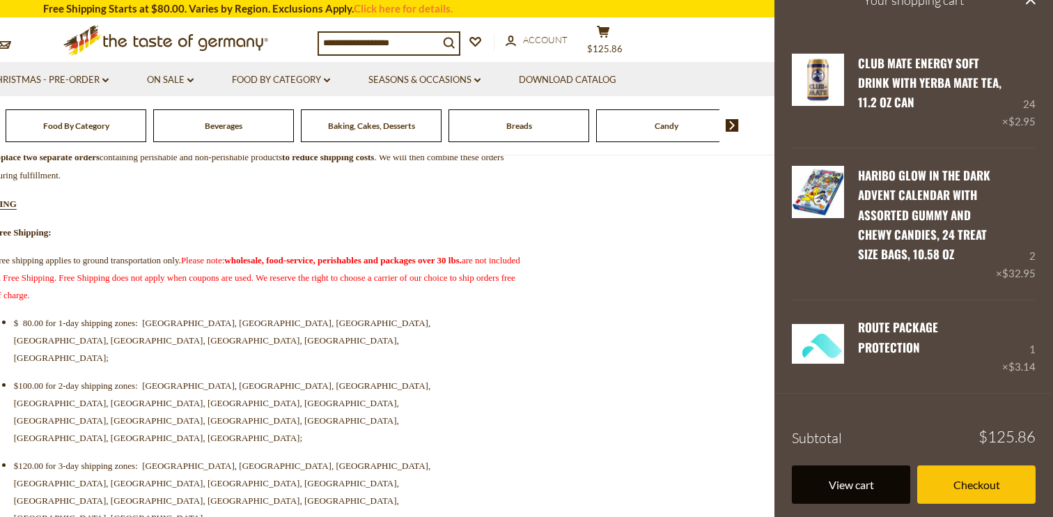
click at [874, 479] on link "View cart" at bounding box center [851, 484] width 118 height 38
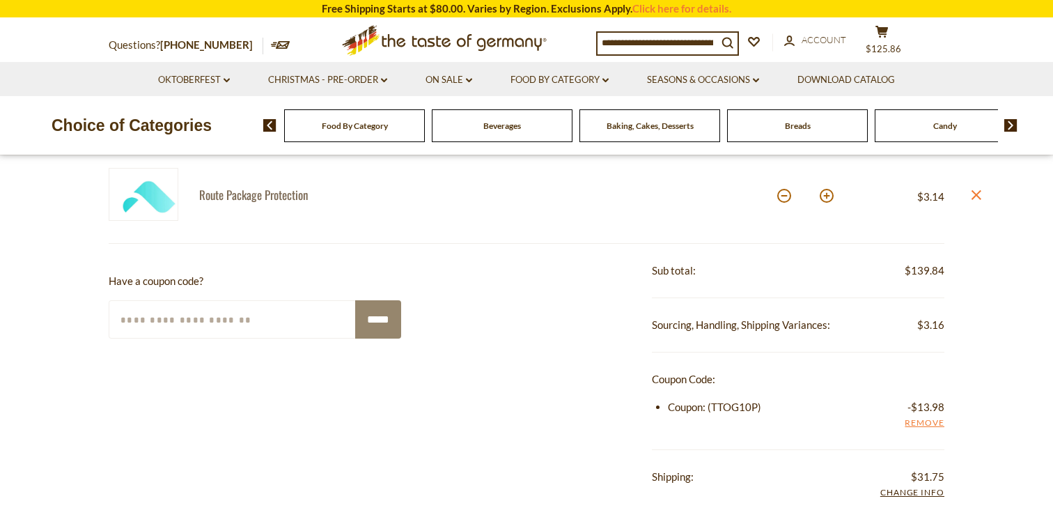
scroll to position [428, 0]
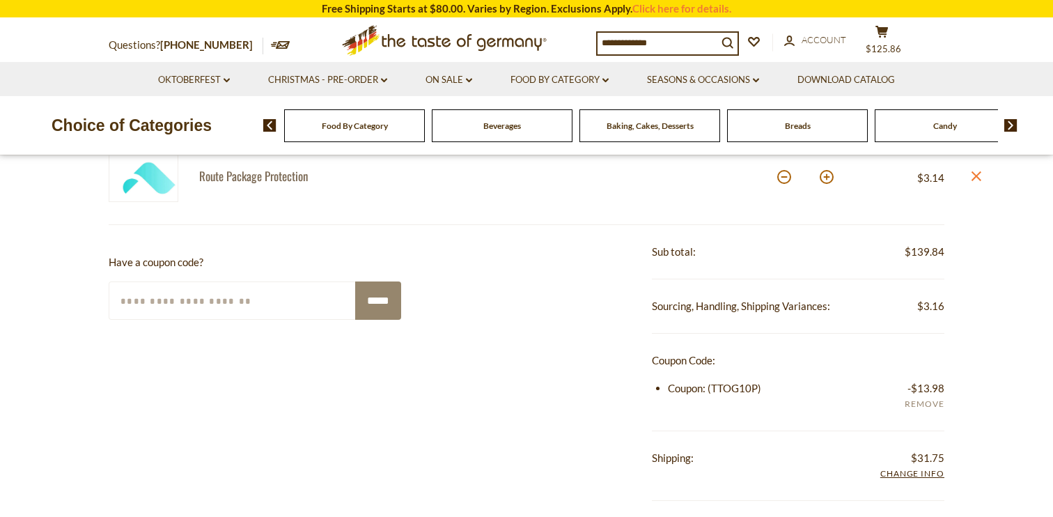
click at [921, 404] on link "Remove" at bounding box center [925, 404] width 40 height 15
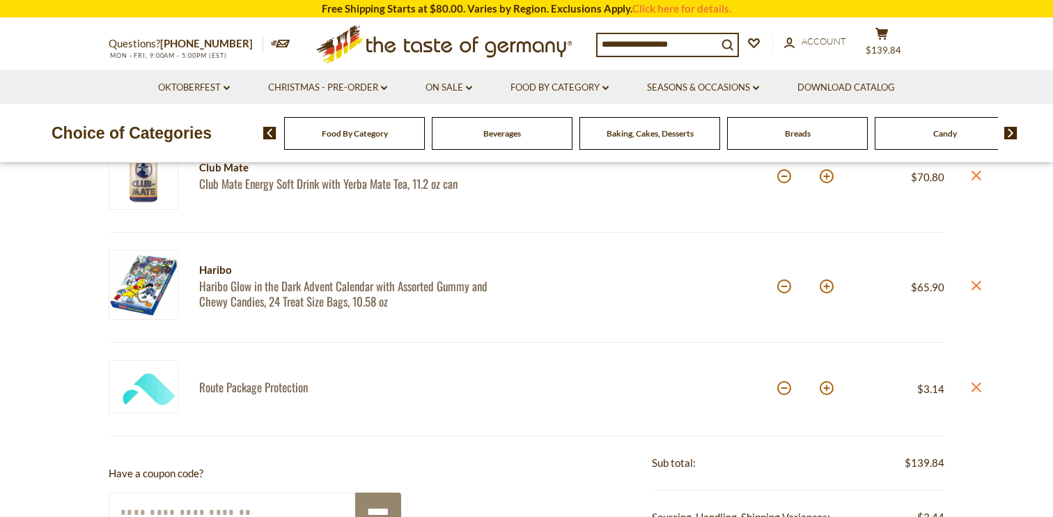
scroll to position [515, 0]
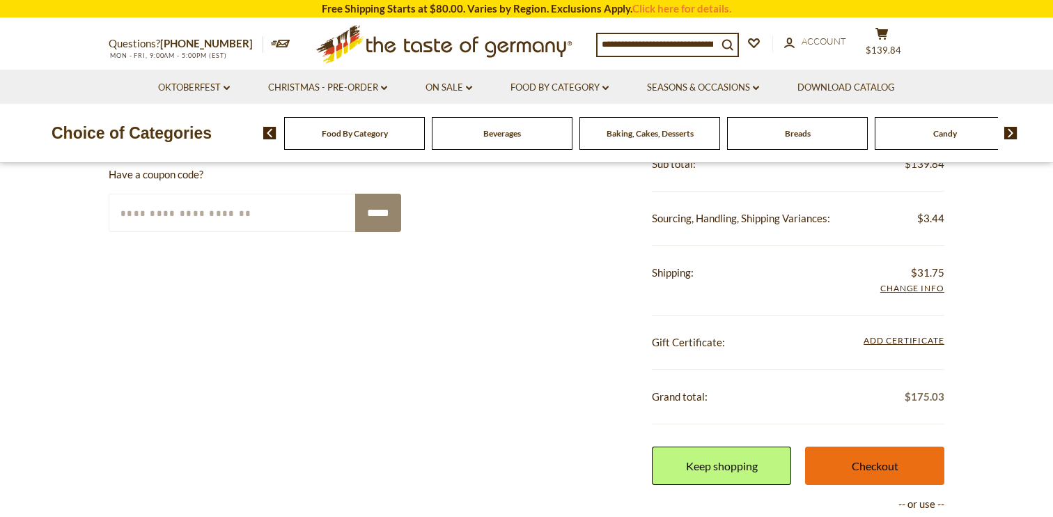
click at [861, 465] on link "Checkout" at bounding box center [874, 465] width 139 height 38
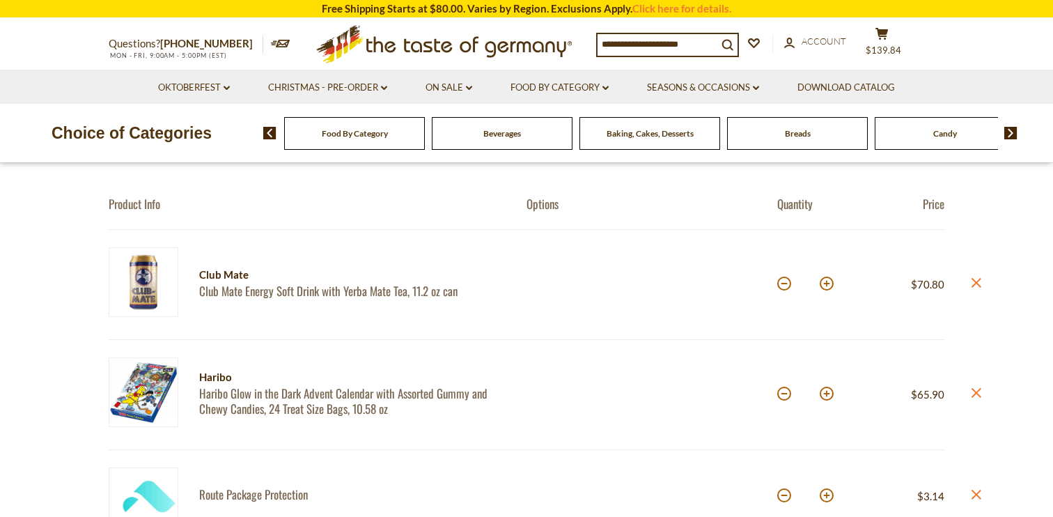
scroll to position [114, 0]
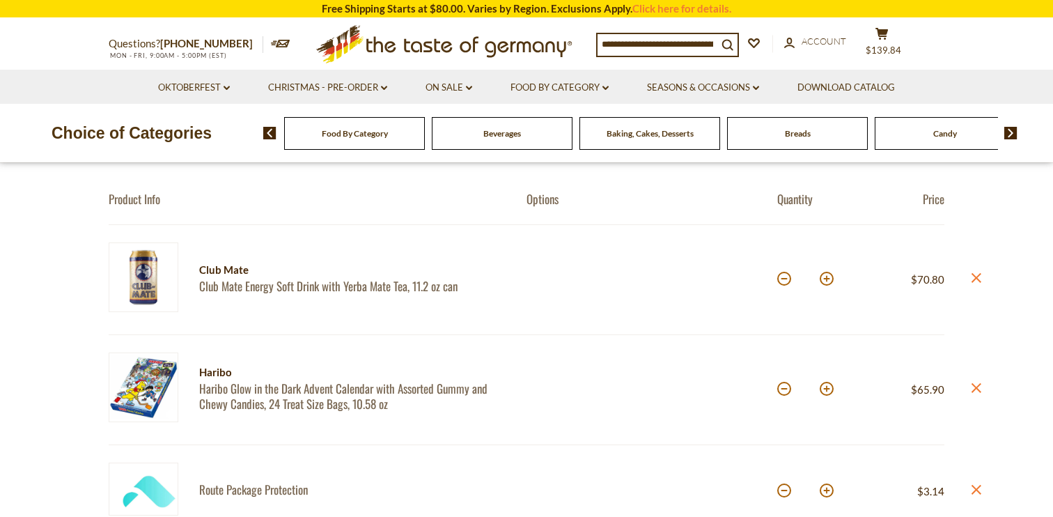
click at [288, 391] on link "Haribo Glow in the Dark Advent Calendar with Assorted Gummy and Chewy Candies, …" at bounding box center [350, 396] width 303 height 30
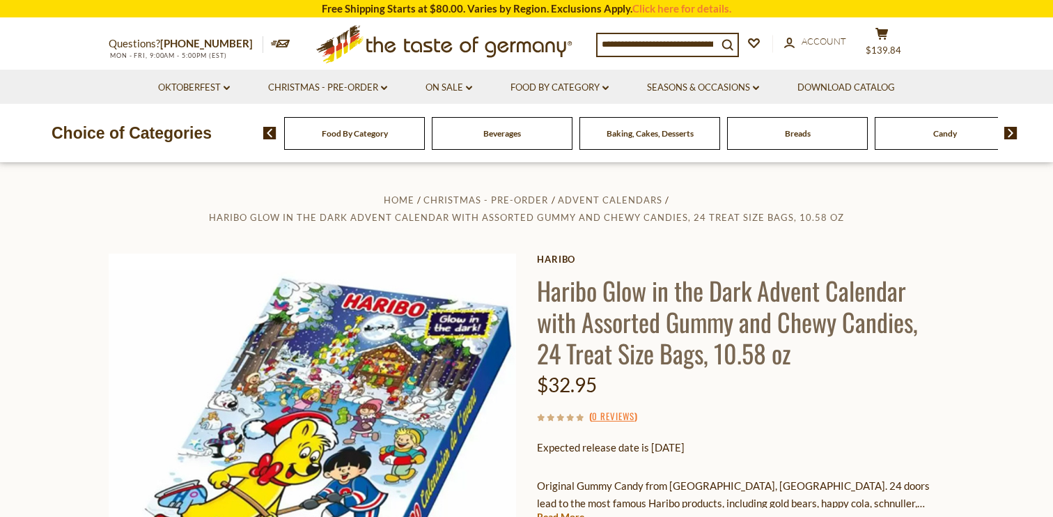
drag, startPoint x: 464, startPoint y: 369, endPoint x: 866, endPoint y: 2, distance: 544.8
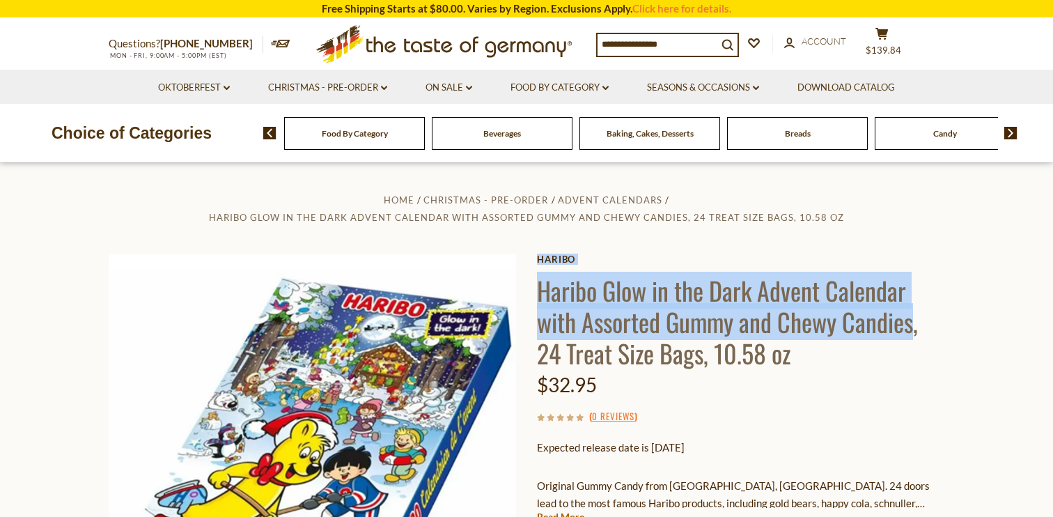
drag, startPoint x: 534, startPoint y: 302, endPoint x: 915, endPoint y: 332, distance: 382.2
click at [915, 332] on div "Home Christmas - PRE-ORDER Advent Calendars Haribo Glow in the Dark Advent Cale…" at bounding box center [526, 467] width 857 height 553
copy div "Haribo Haribo Glow in the Dark Advent Calendar with Assorted Gummy and Chewy Ca…"
click at [720, 335] on h1 "Haribo Glow in the Dark Advent Calendar with Assorted Gummy and Chewy Candies, …" at bounding box center [740, 321] width 407 height 94
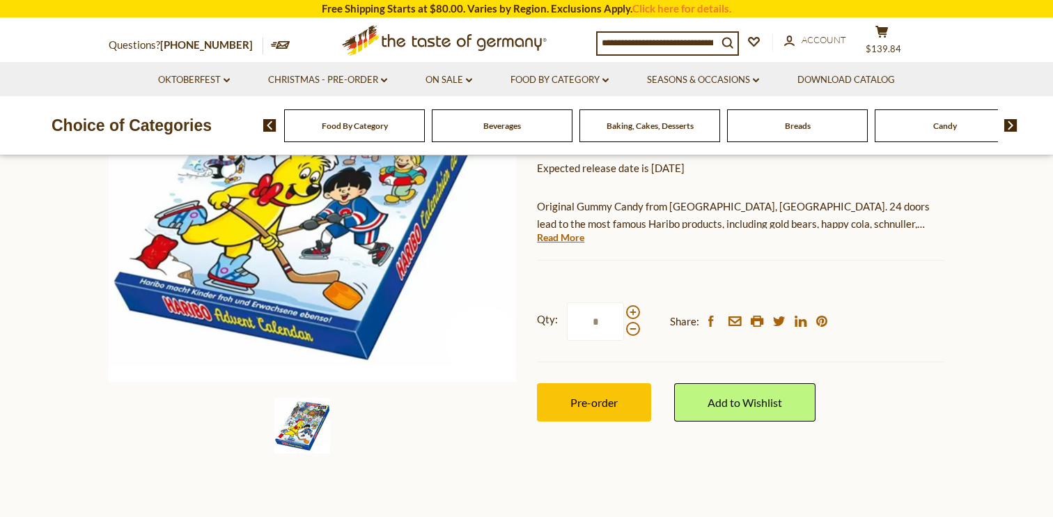
scroll to position [288, 0]
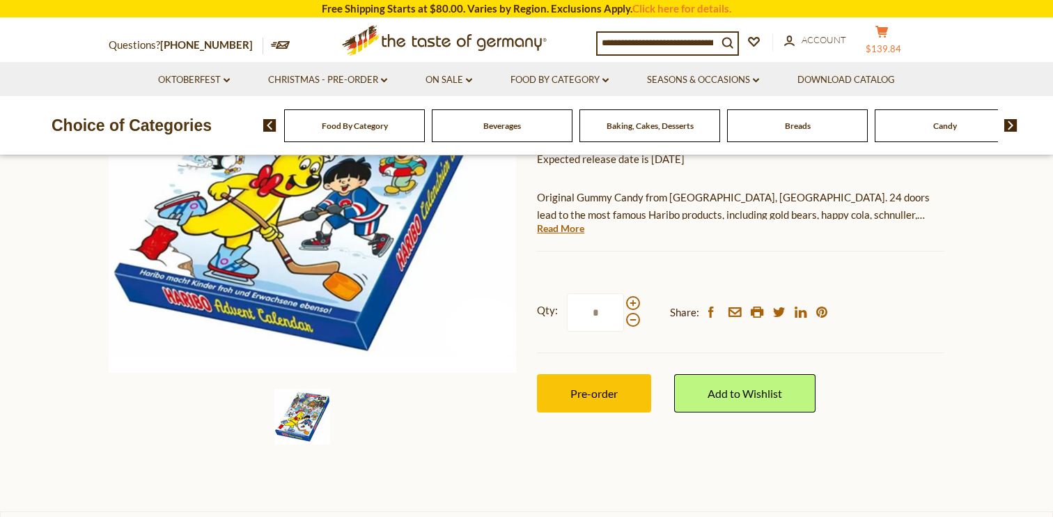
click at [887, 40] on button "cart $139.84" at bounding box center [882, 42] width 42 height 35
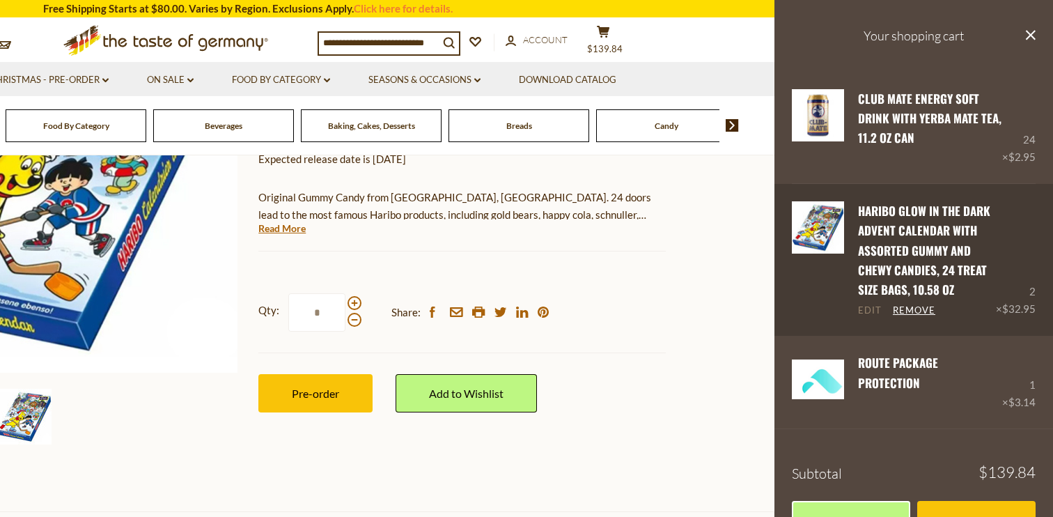
click at [869, 311] on link "Edit" at bounding box center [870, 310] width 24 height 13
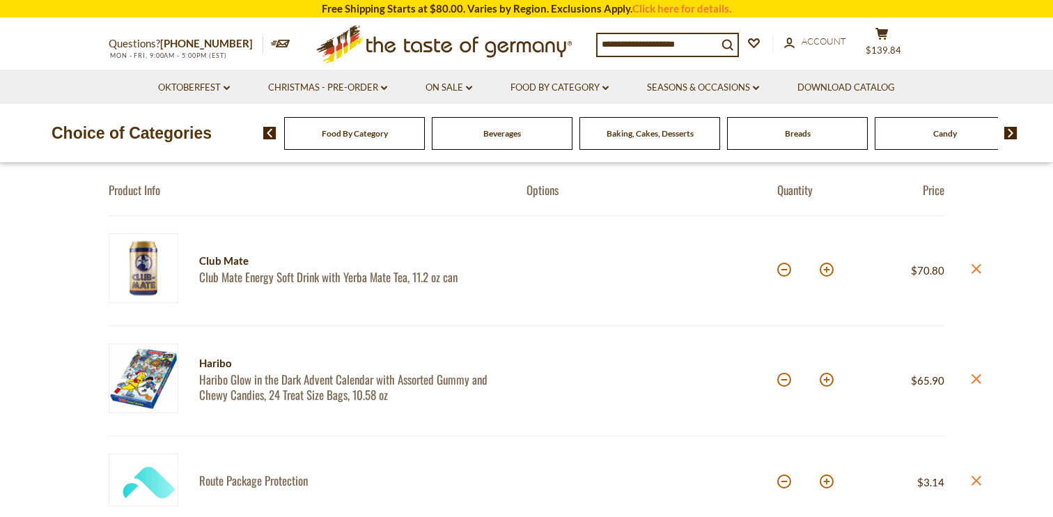
scroll to position [125, 0]
click at [784, 375] on button at bounding box center [784, 378] width 14 height 14
type input "*"
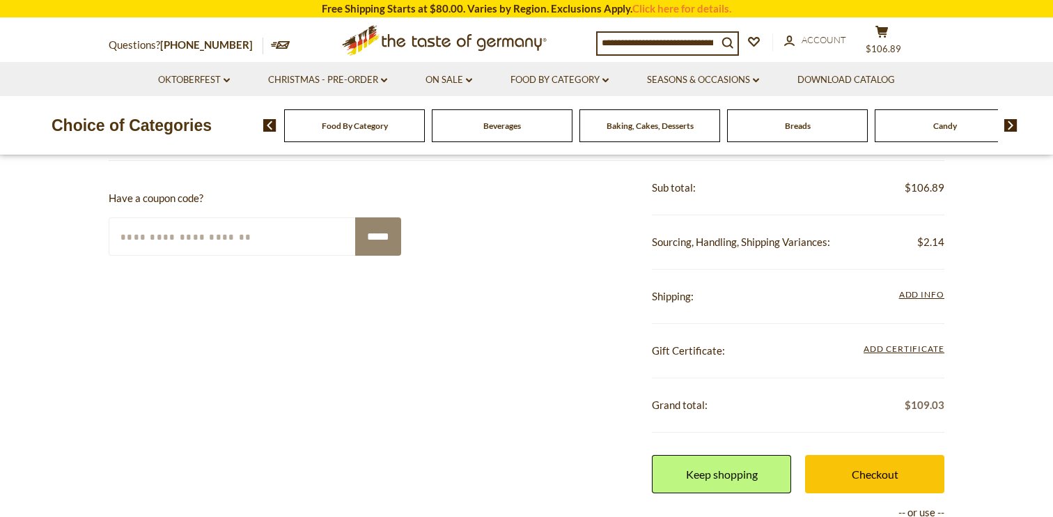
scroll to position [513, 0]
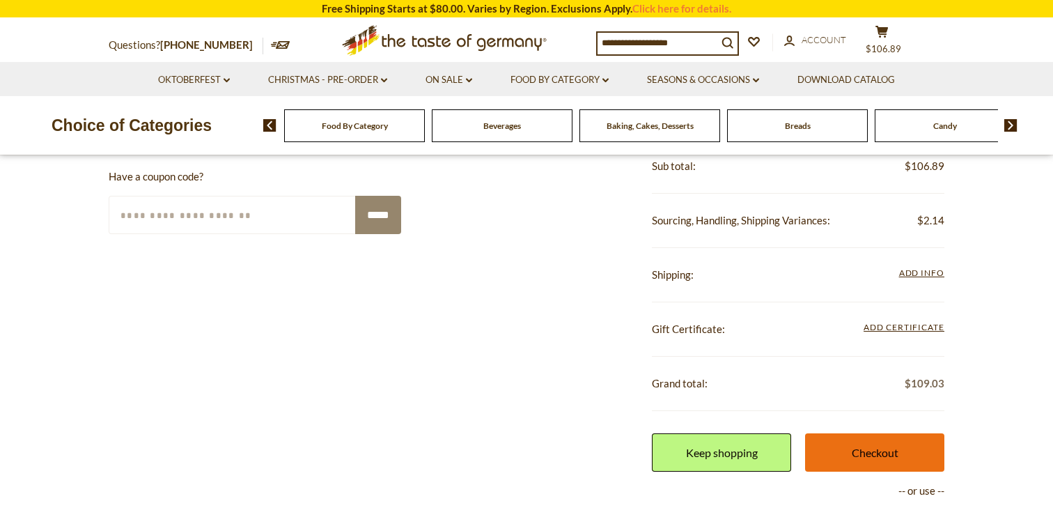
click at [857, 449] on link "Checkout" at bounding box center [874, 452] width 139 height 38
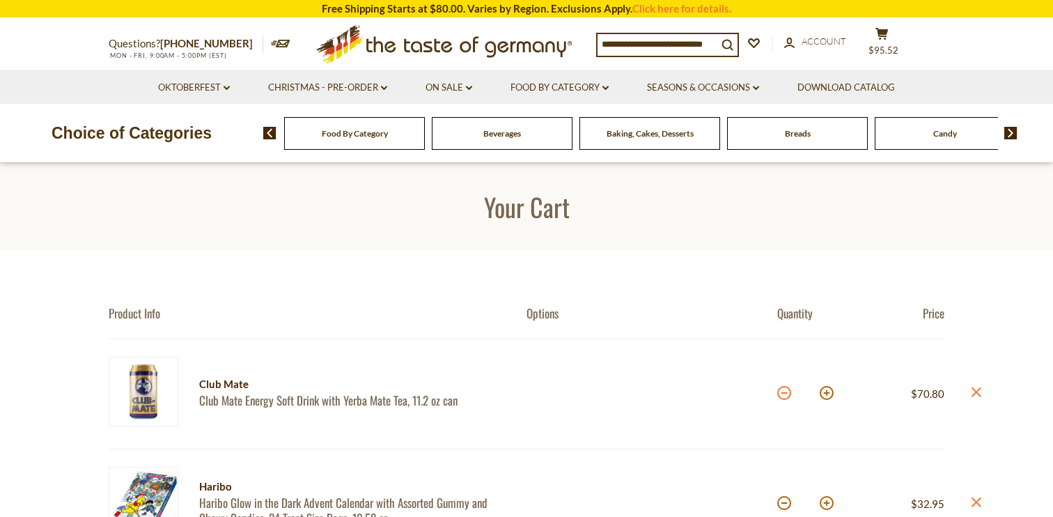
click at [784, 394] on button at bounding box center [784, 393] width 14 height 14
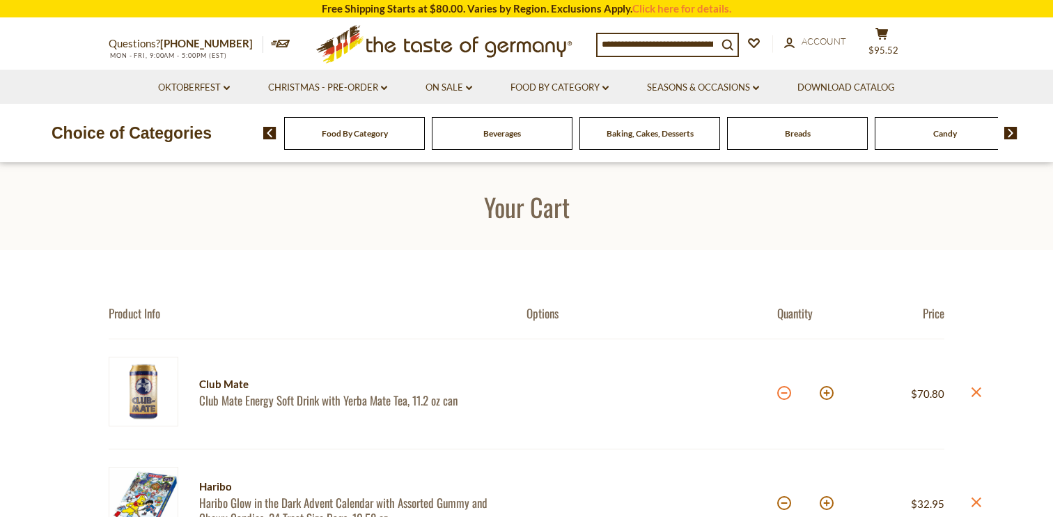
click at [784, 394] on button at bounding box center [784, 393] width 14 height 14
type input "**"
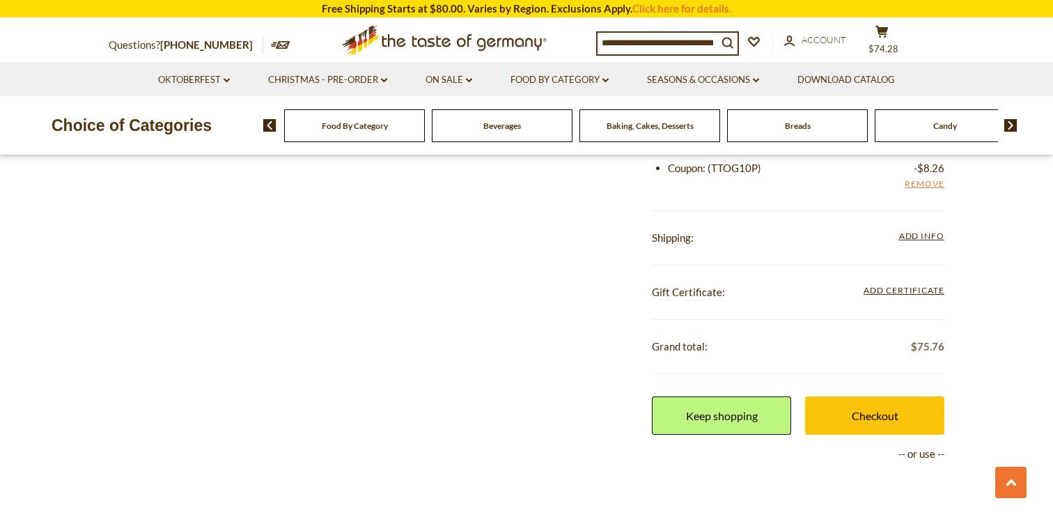
scroll to position [662, 0]
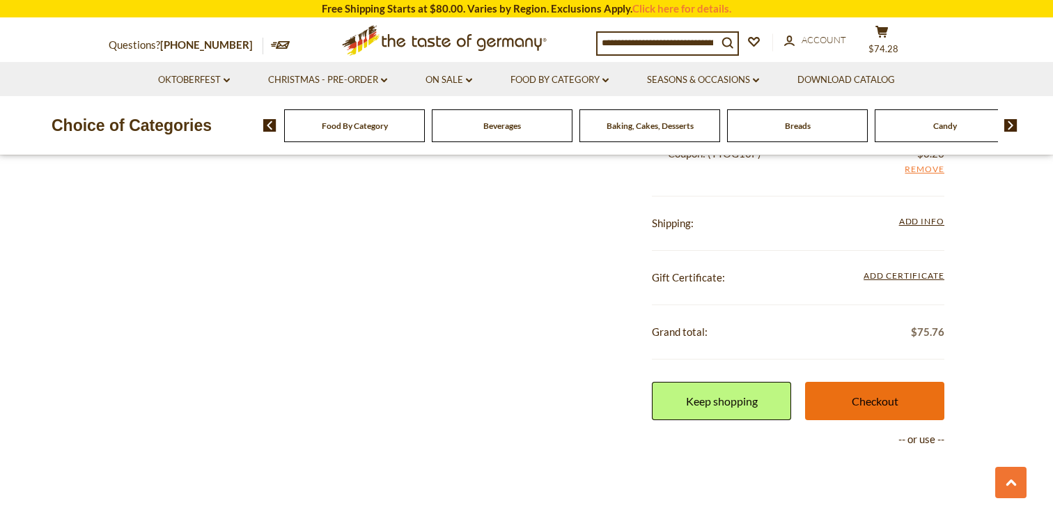
click at [889, 394] on link "Checkout" at bounding box center [874, 401] width 139 height 38
